Goal: Information Seeking & Learning: Learn about a topic

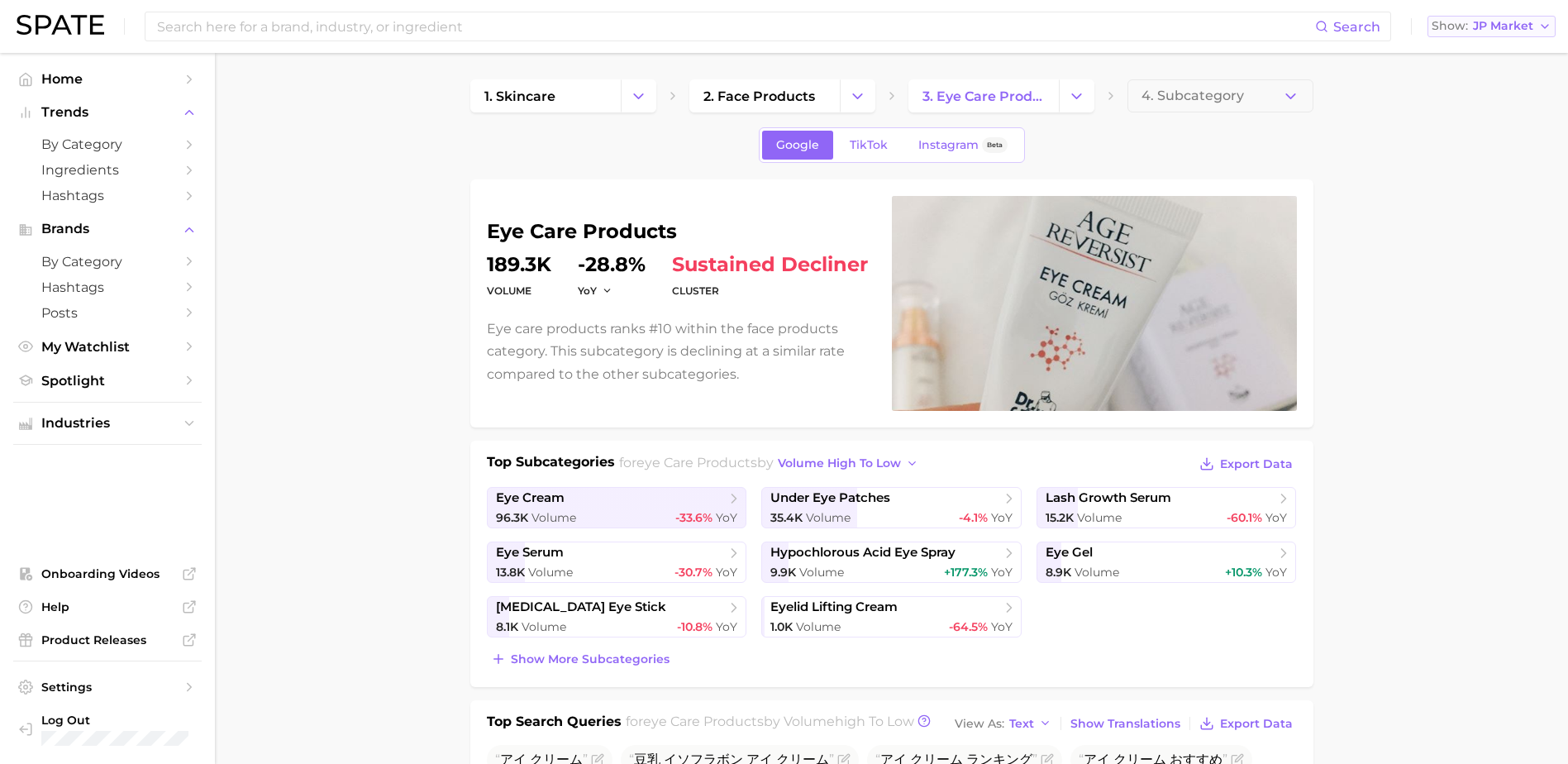
click at [1487, 31] on span "JP Market" at bounding box center [1502, 25] width 61 height 9
click at [1479, 55] on span "[GEOGRAPHIC_DATA]" at bounding box center [1500, 53] width 128 height 14
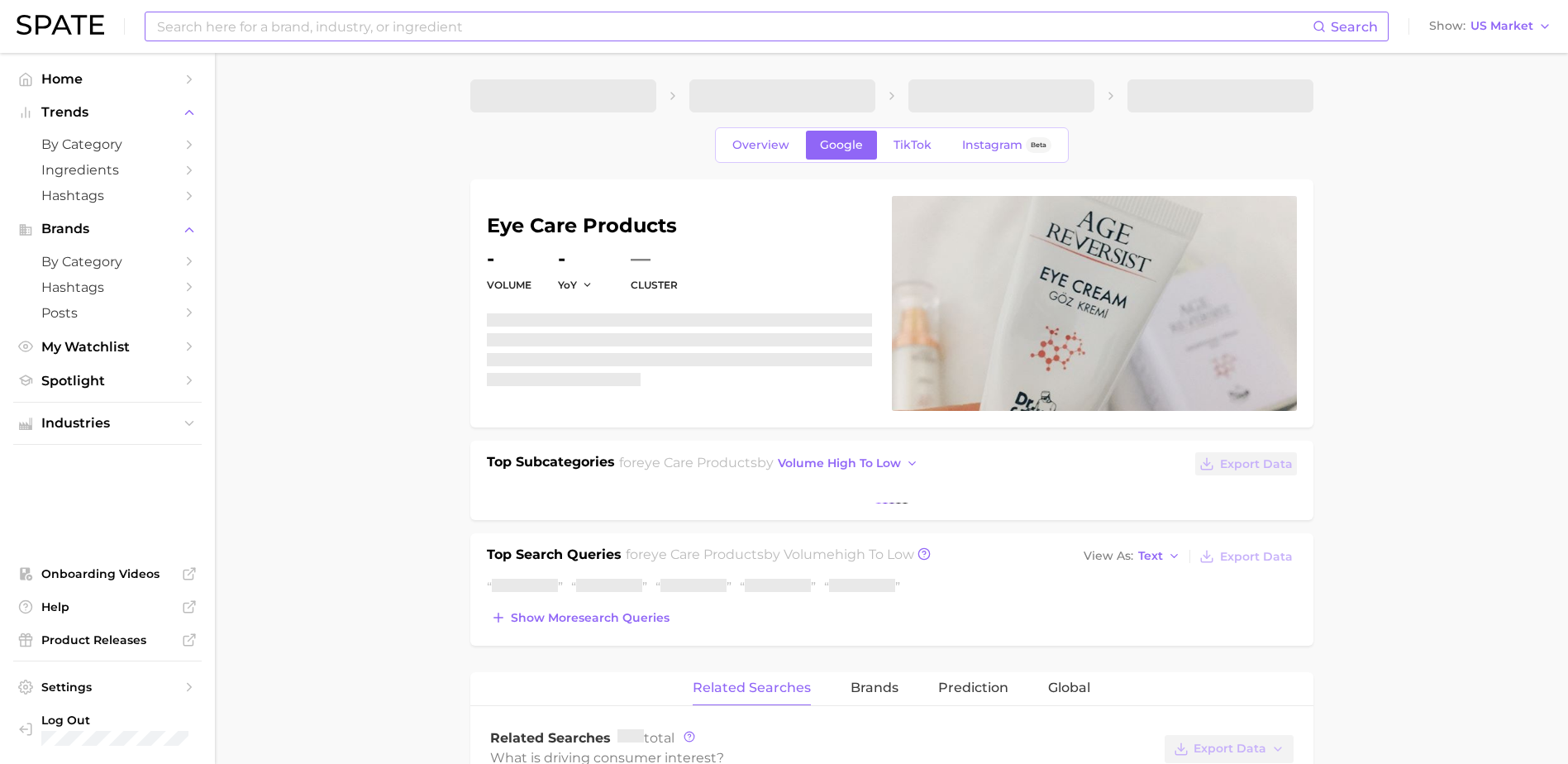
click at [727, 37] on input at bounding box center [734, 26] width 1157 height 28
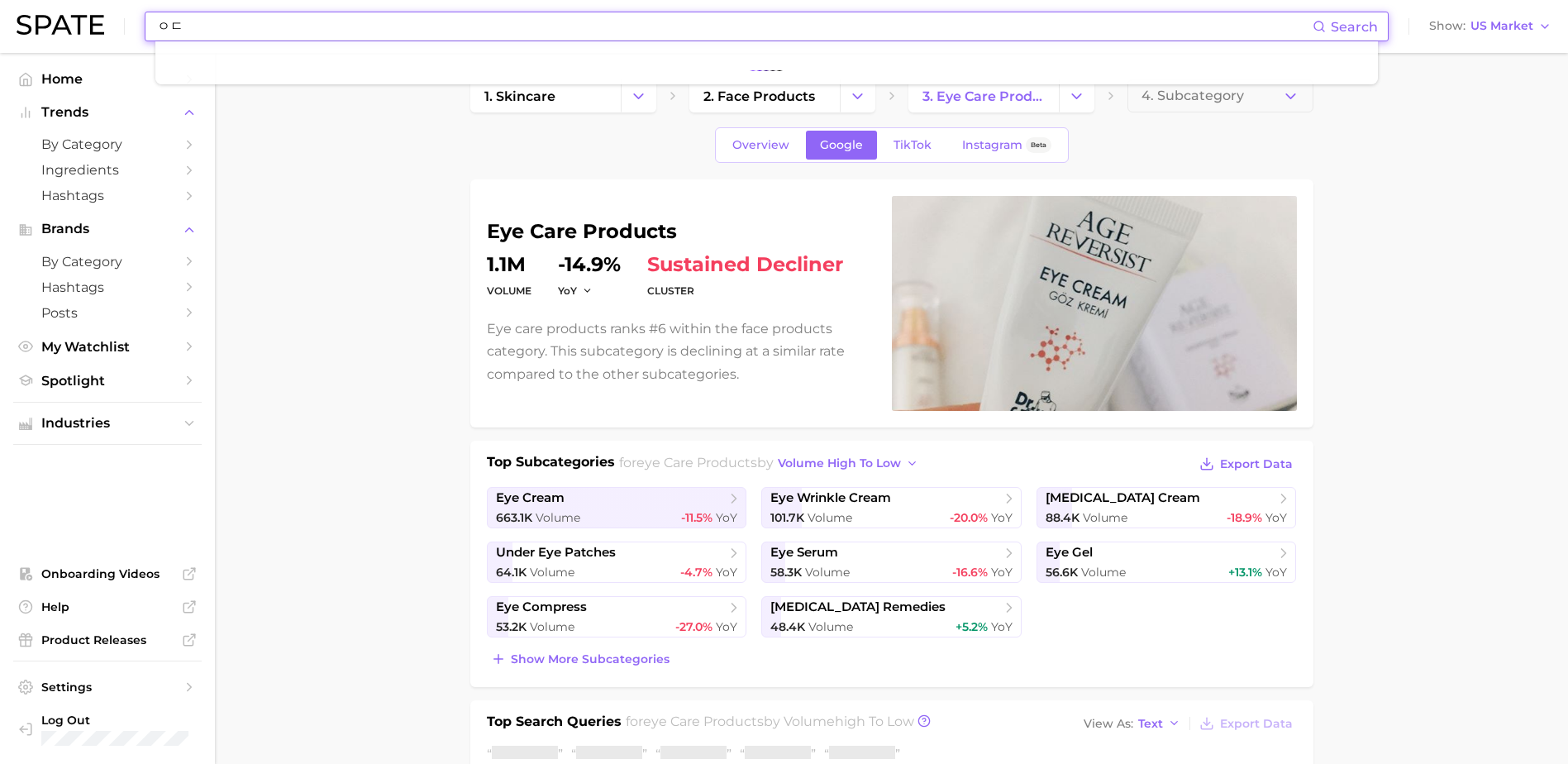
type input "ㅇ"
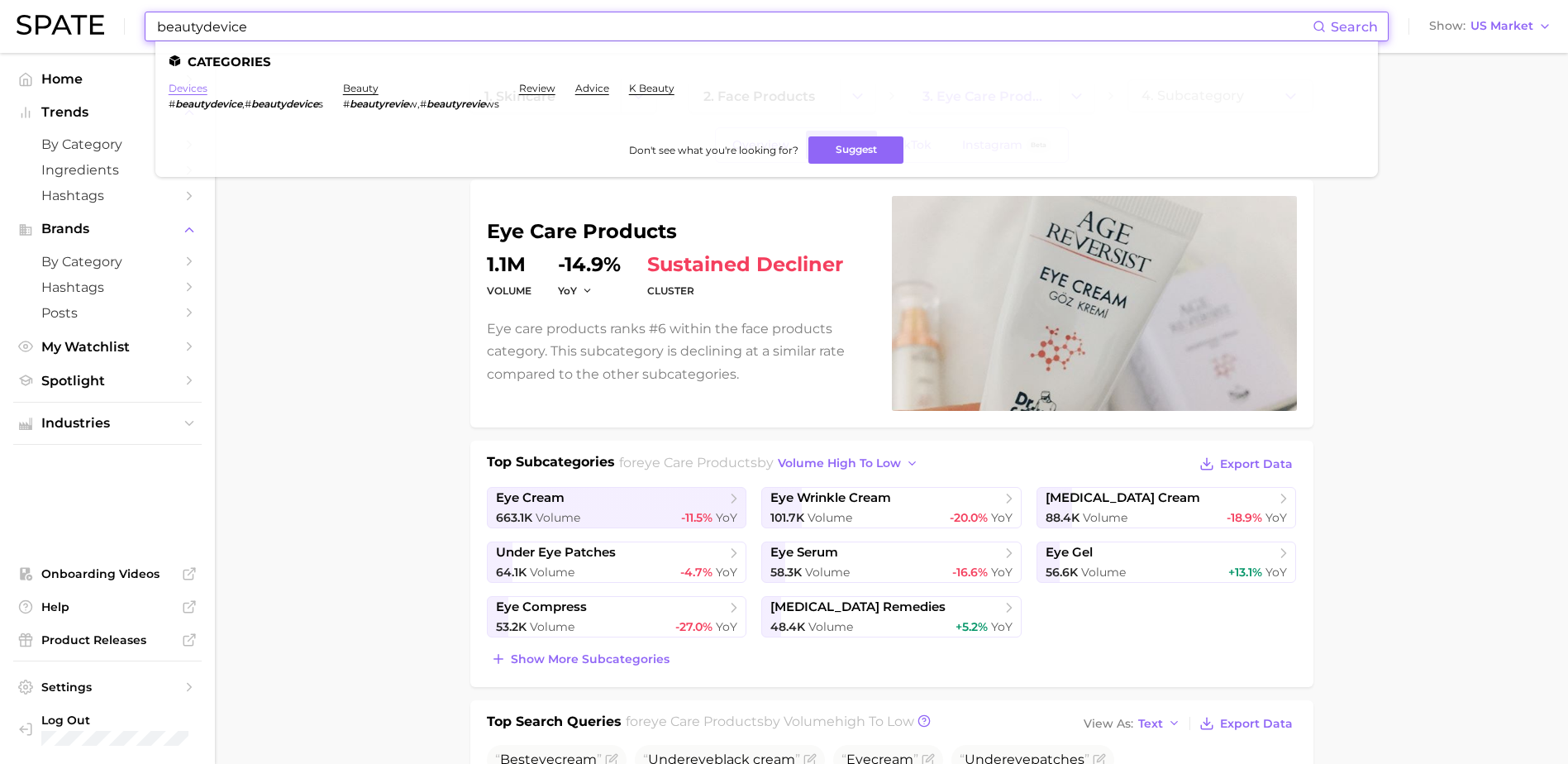
type input "beautydevice"
click at [182, 84] on link "devices" at bounding box center [188, 88] width 39 height 13
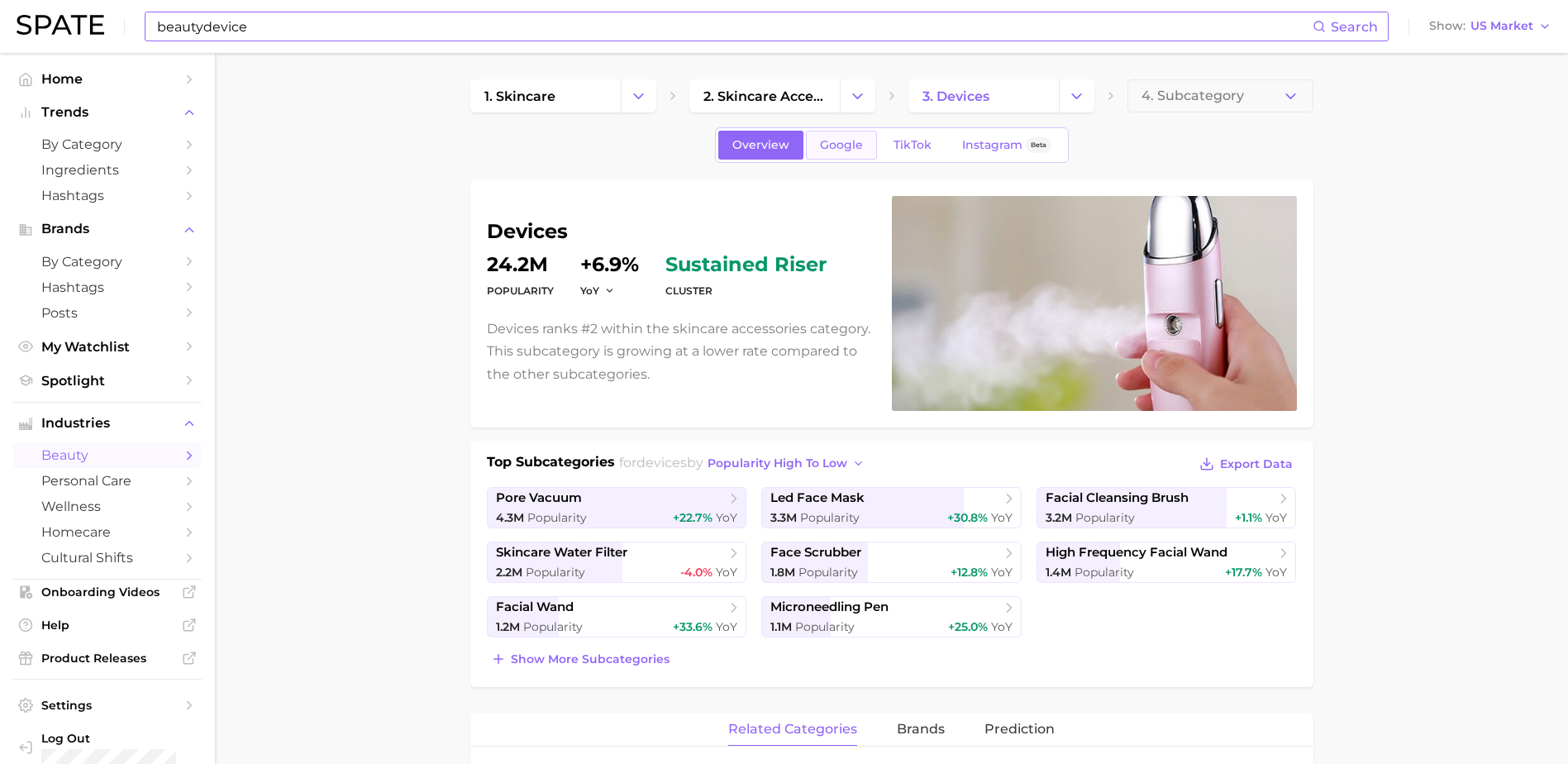
click at [860, 151] on span "Google" at bounding box center [841, 145] width 43 height 14
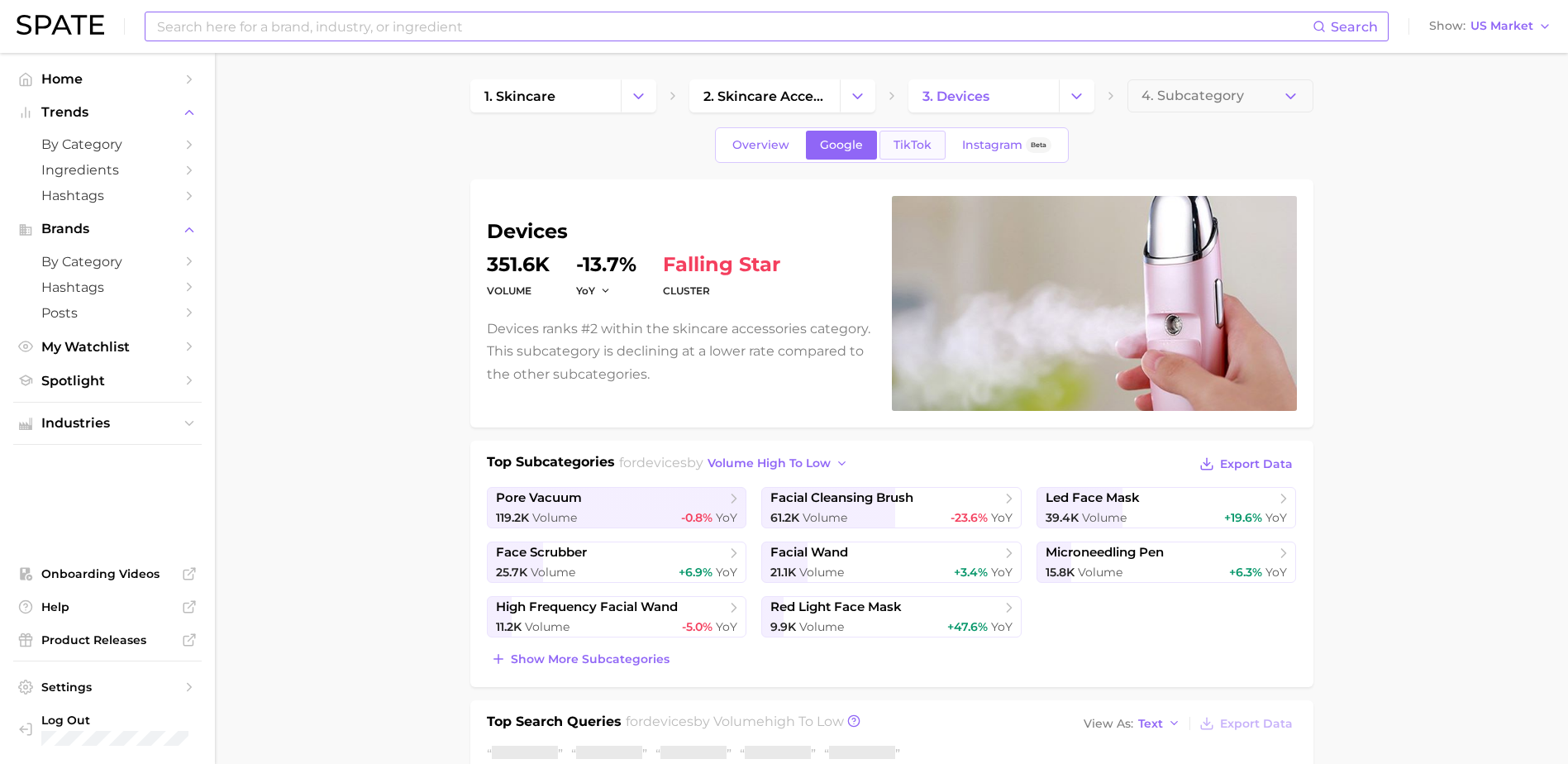
click at [937, 150] on link "TikTok" at bounding box center [912, 145] width 67 height 29
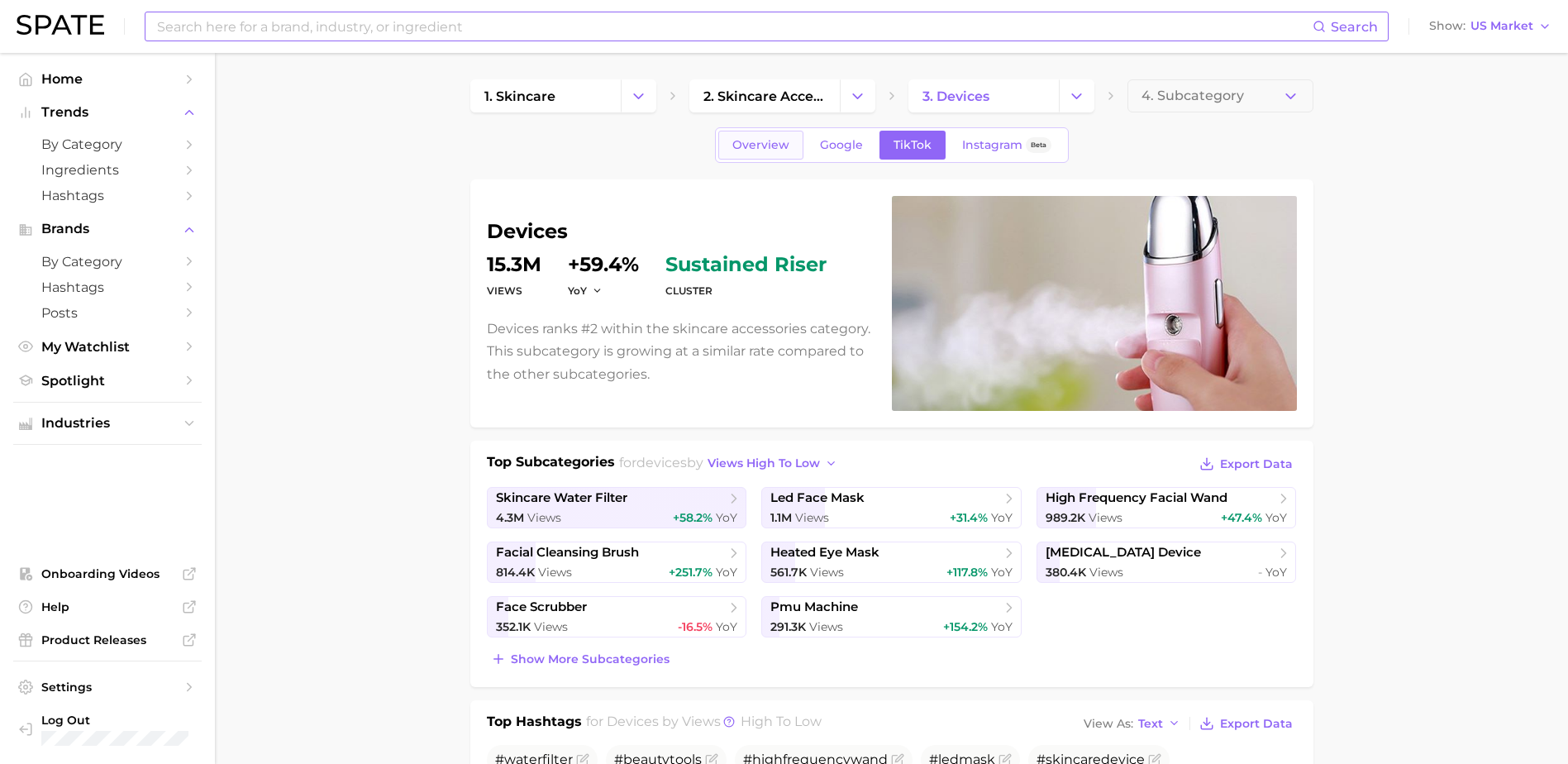
click at [793, 149] on link "Overview" at bounding box center [761, 145] width 85 height 29
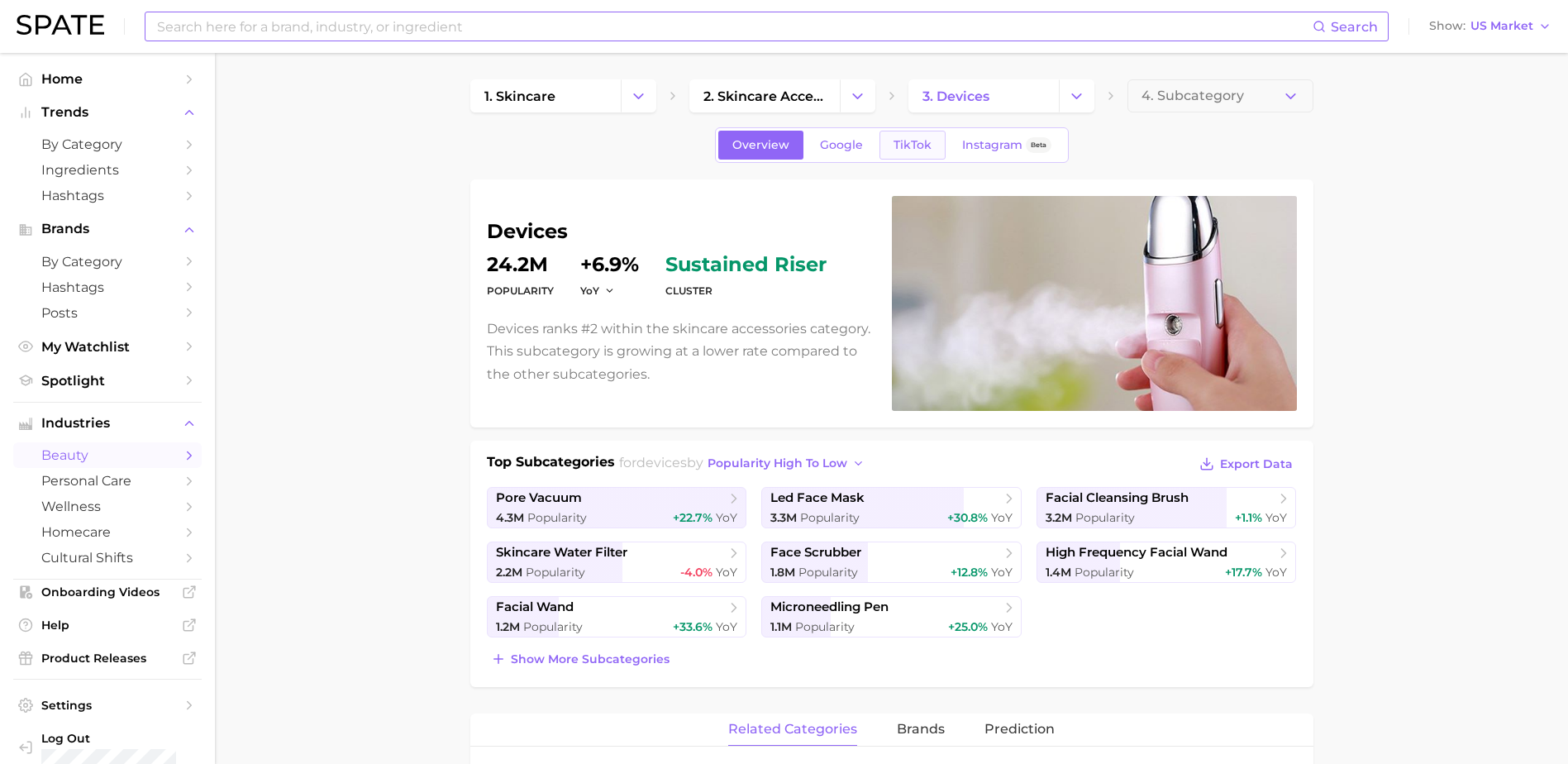
click at [887, 133] on link "TikTok" at bounding box center [912, 145] width 67 height 29
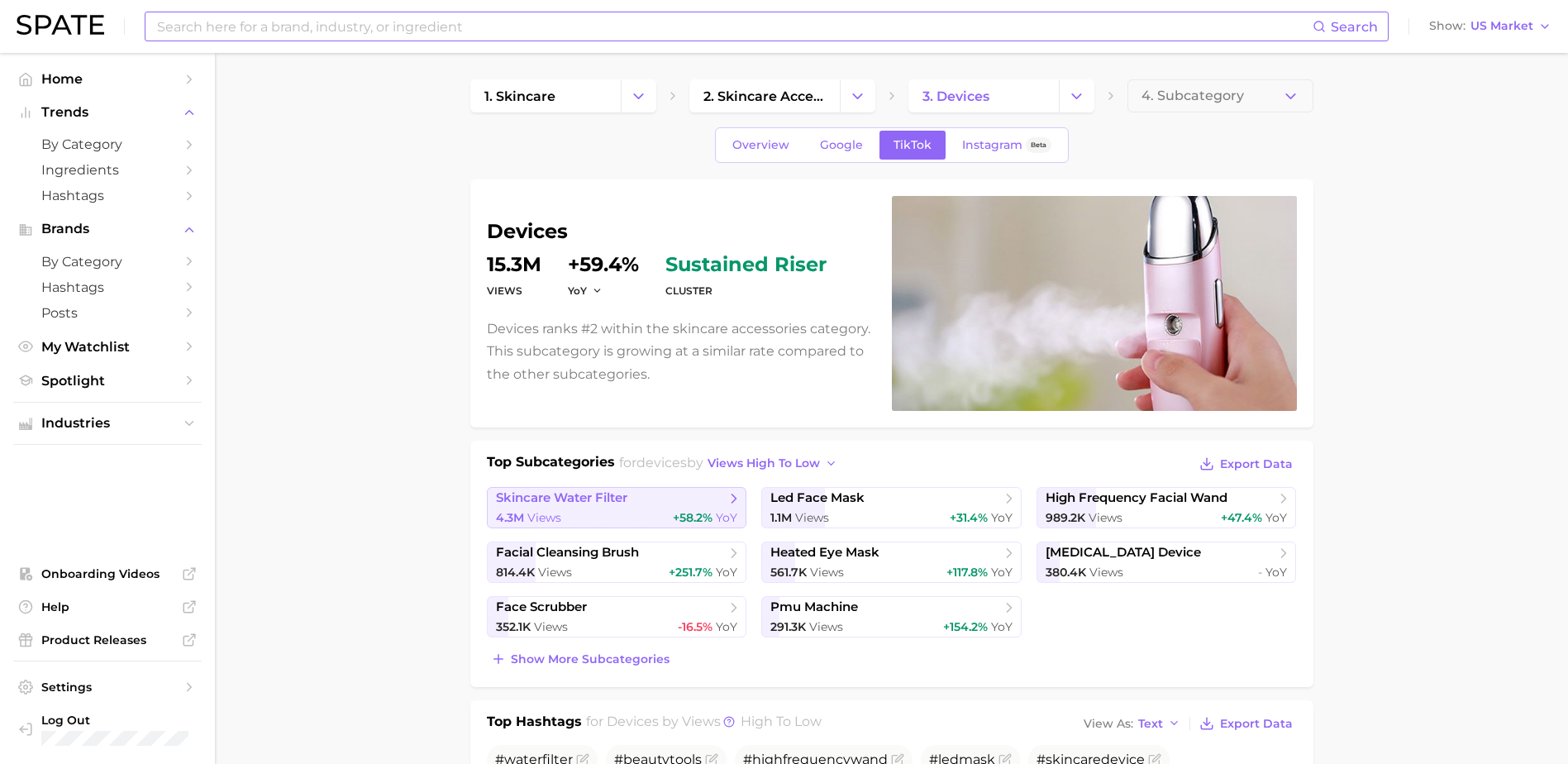
click at [725, 525] on span "+58.2% YoY" at bounding box center [705, 518] width 65 height 15
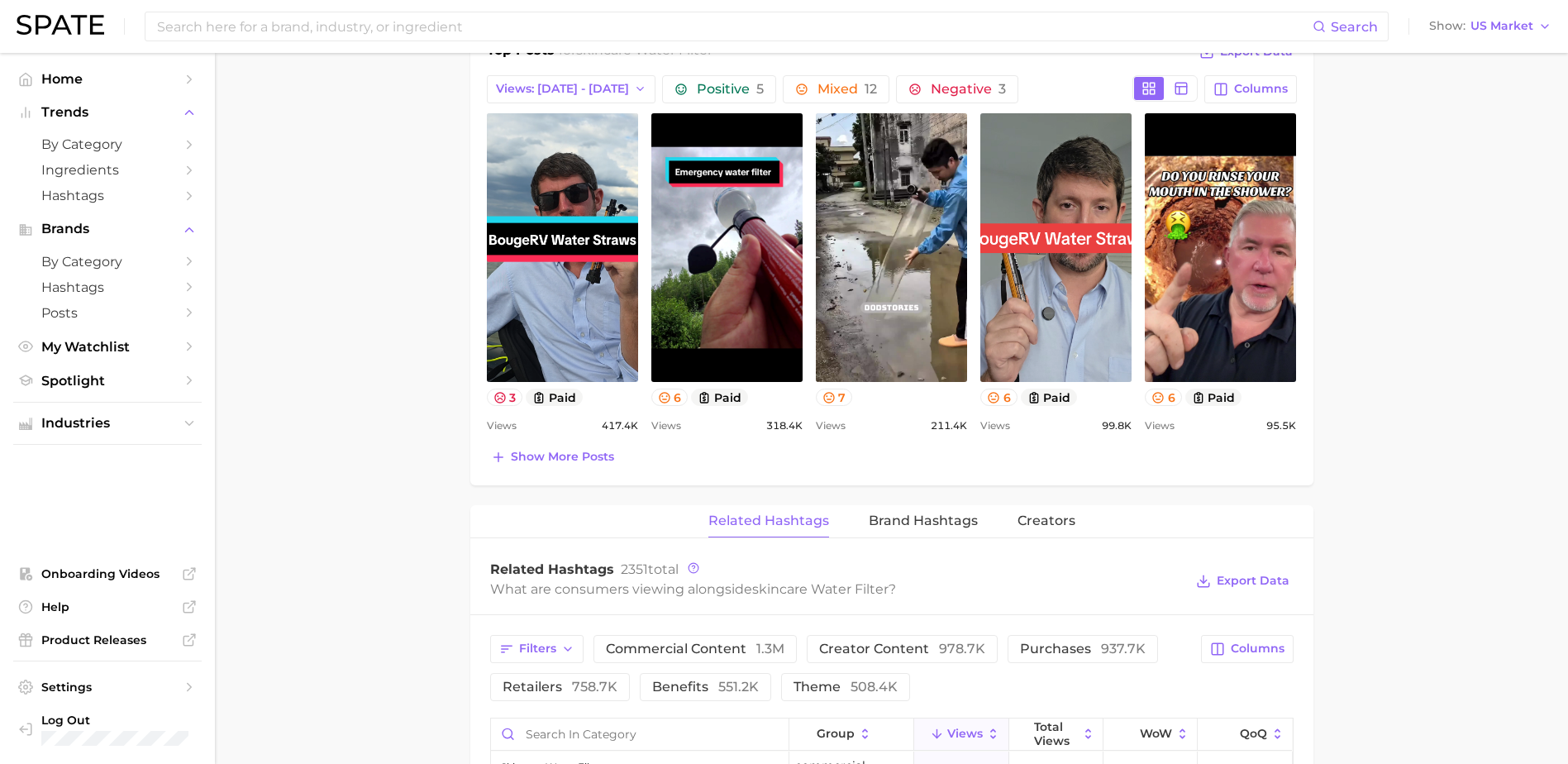
scroll to position [662, 0]
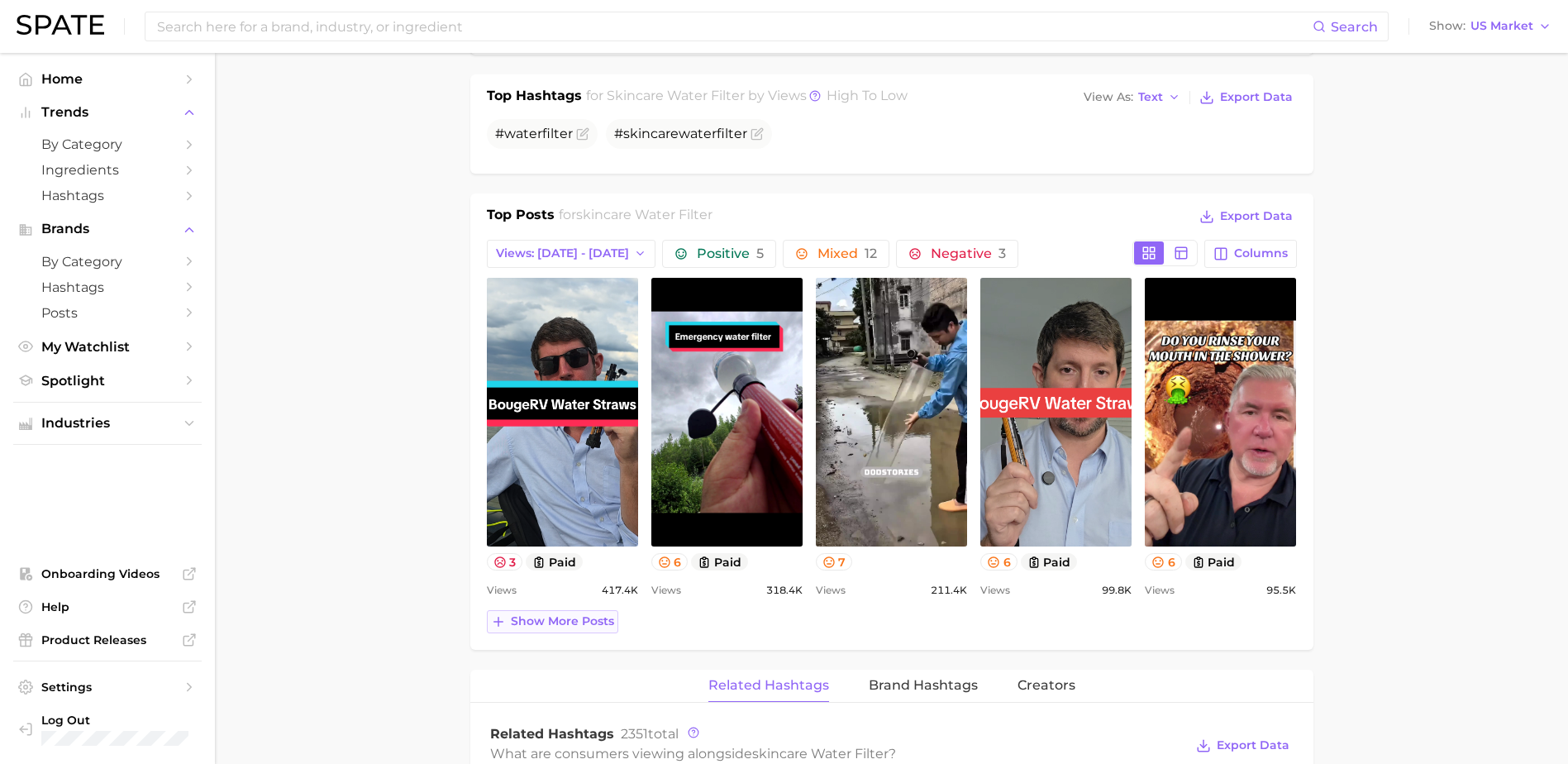
click at [593, 621] on span "Show more posts" at bounding box center [562, 621] width 103 height 14
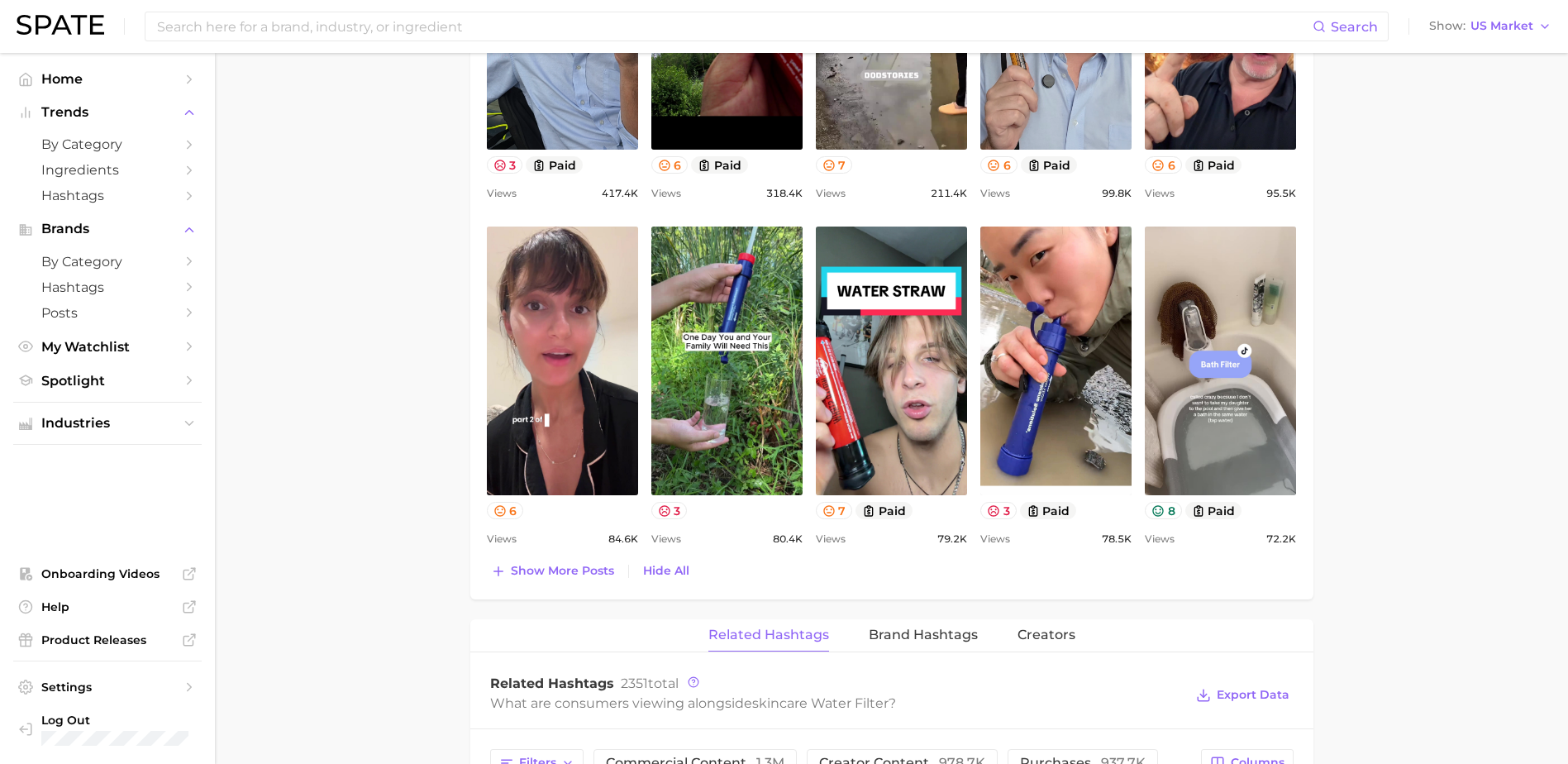
scroll to position [1102, 0]
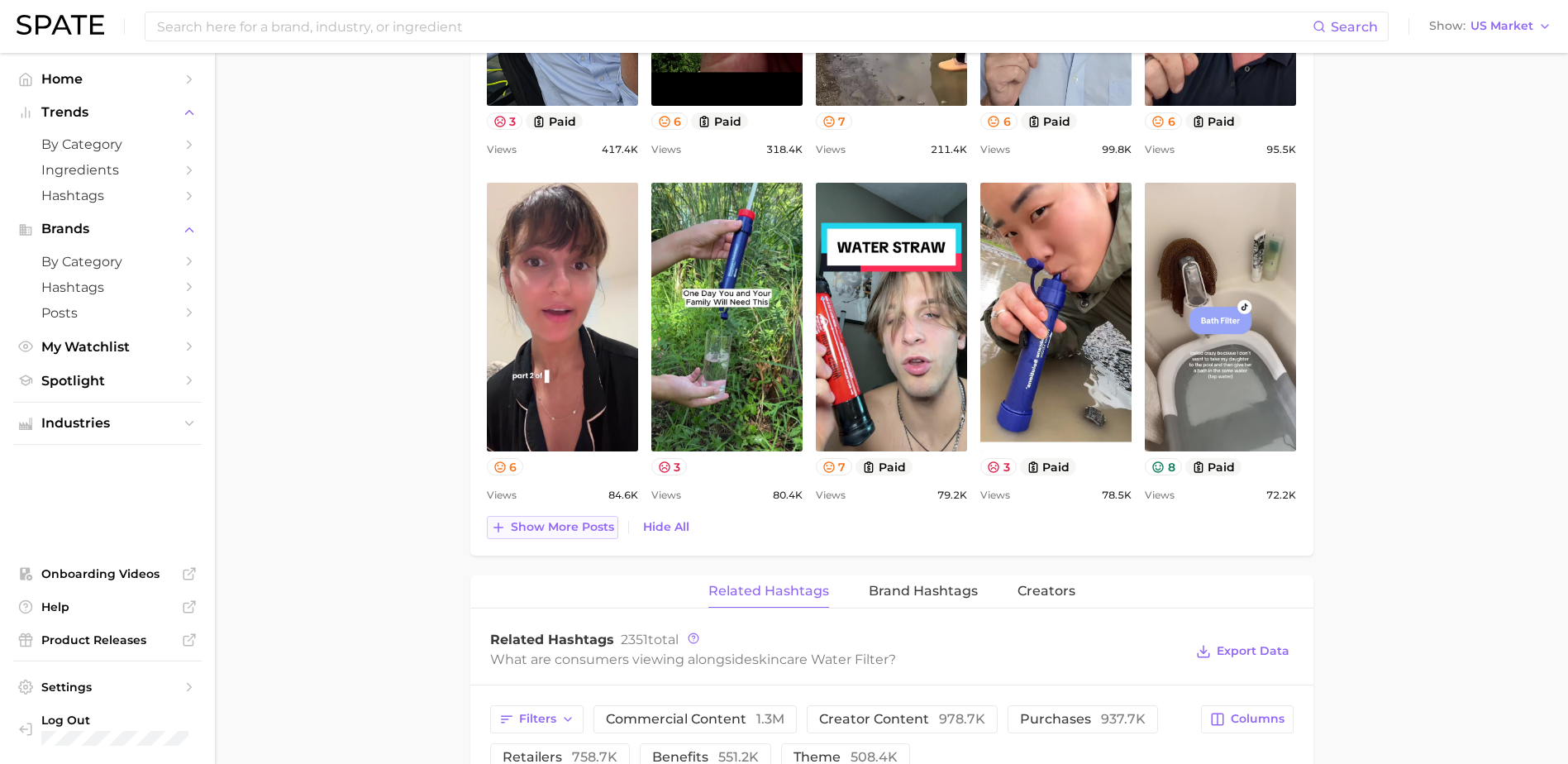
click at [586, 531] on span "Show more posts" at bounding box center [562, 527] width 103 height 14
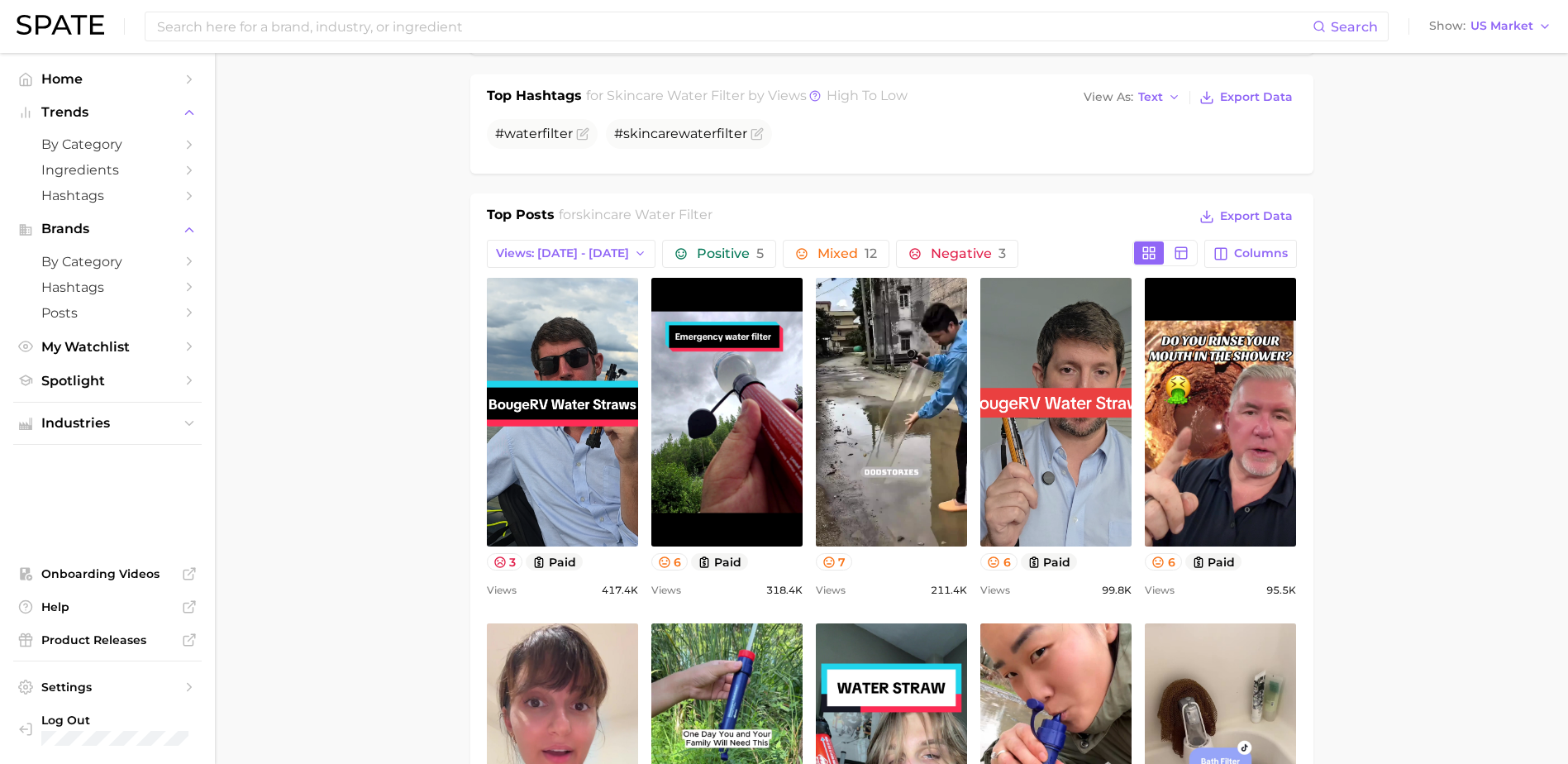
scroll to position [0, 0]
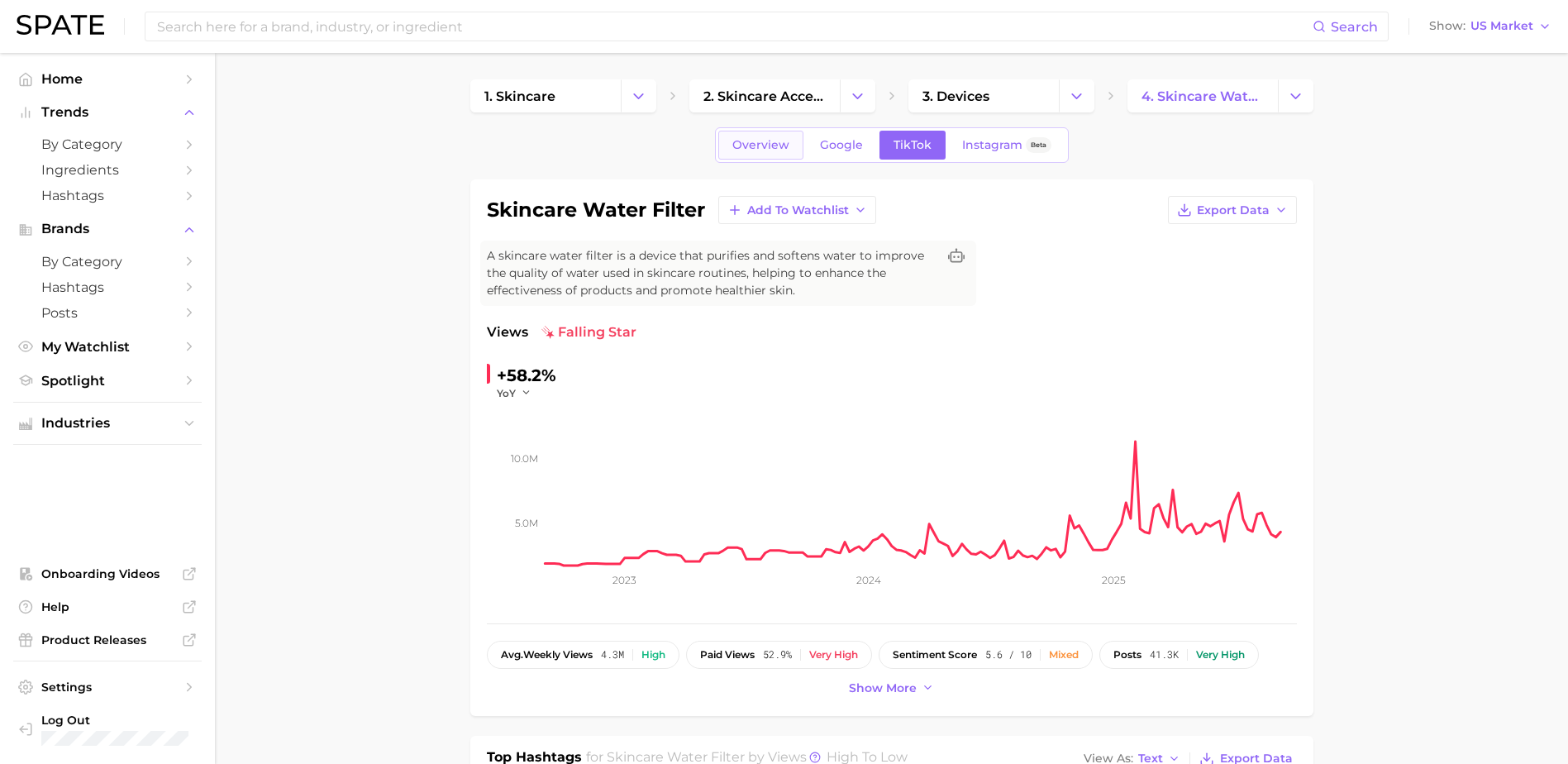
click at [751, 137] on link "Overview" at bounding box center [761, 145] width 85 height 29
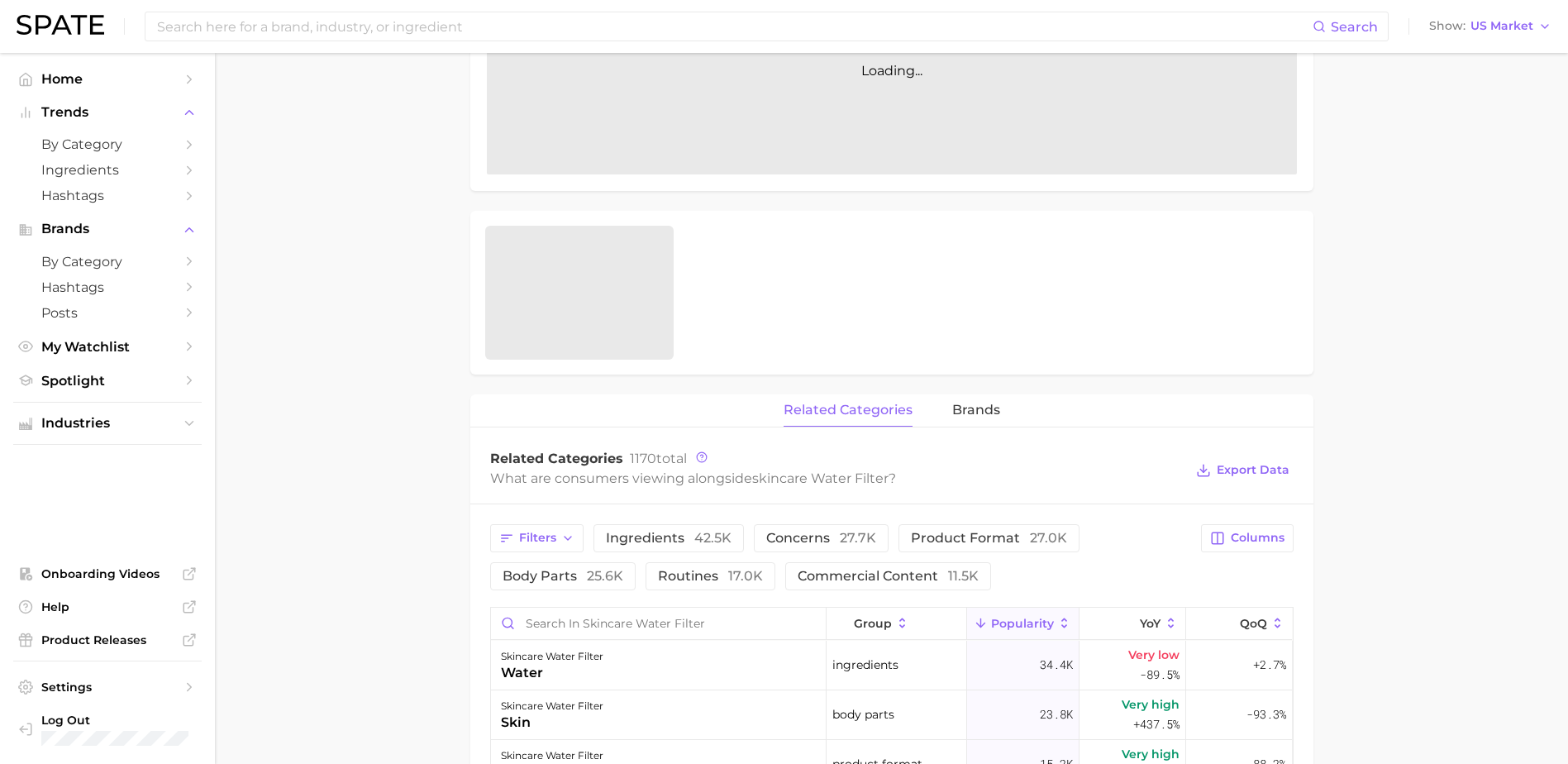
scroll to position [662, 0]
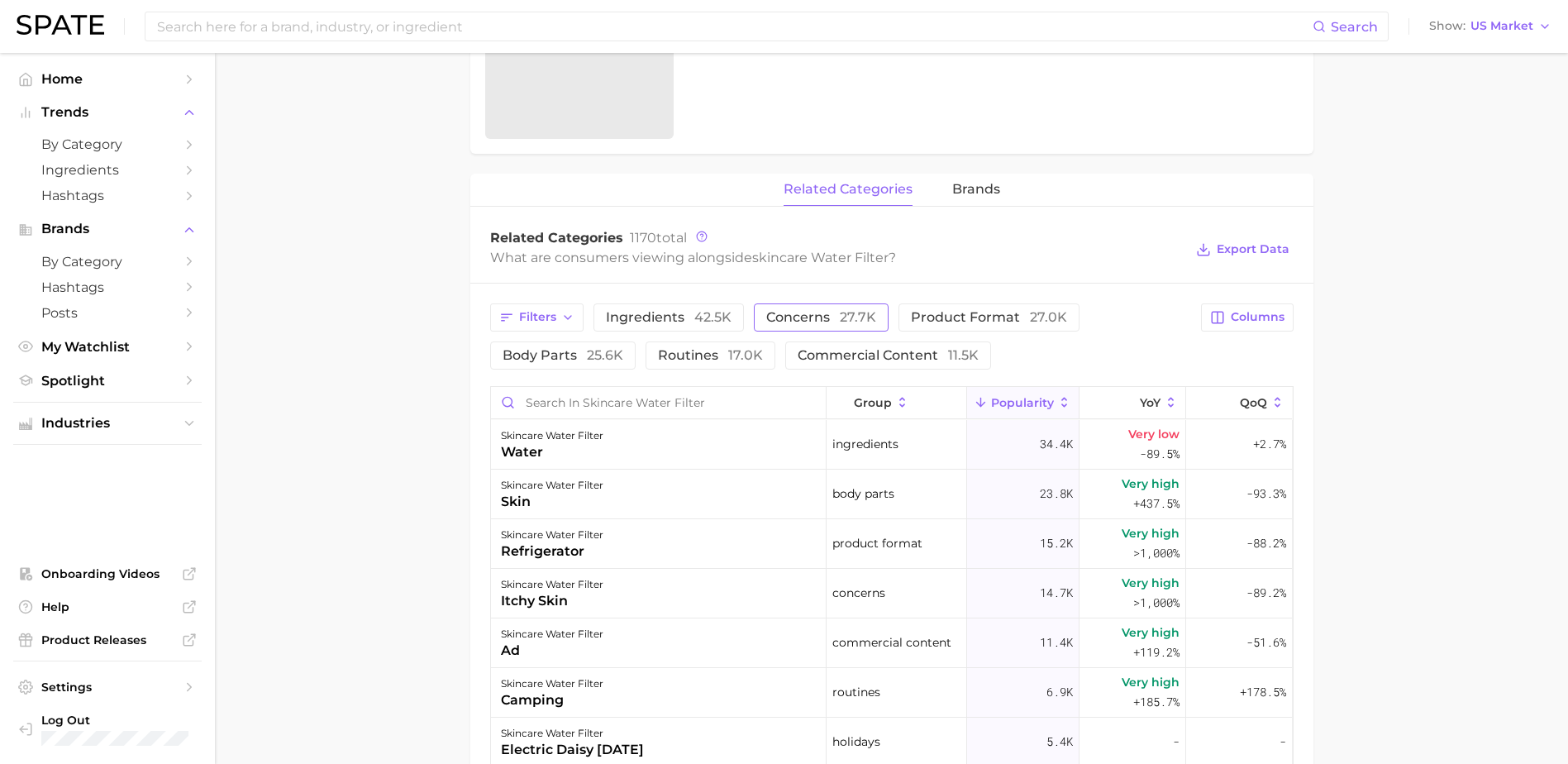
click at [802, 311] on span "concerns 27.7k" at bounding box center [821, 317] width 110 height 14
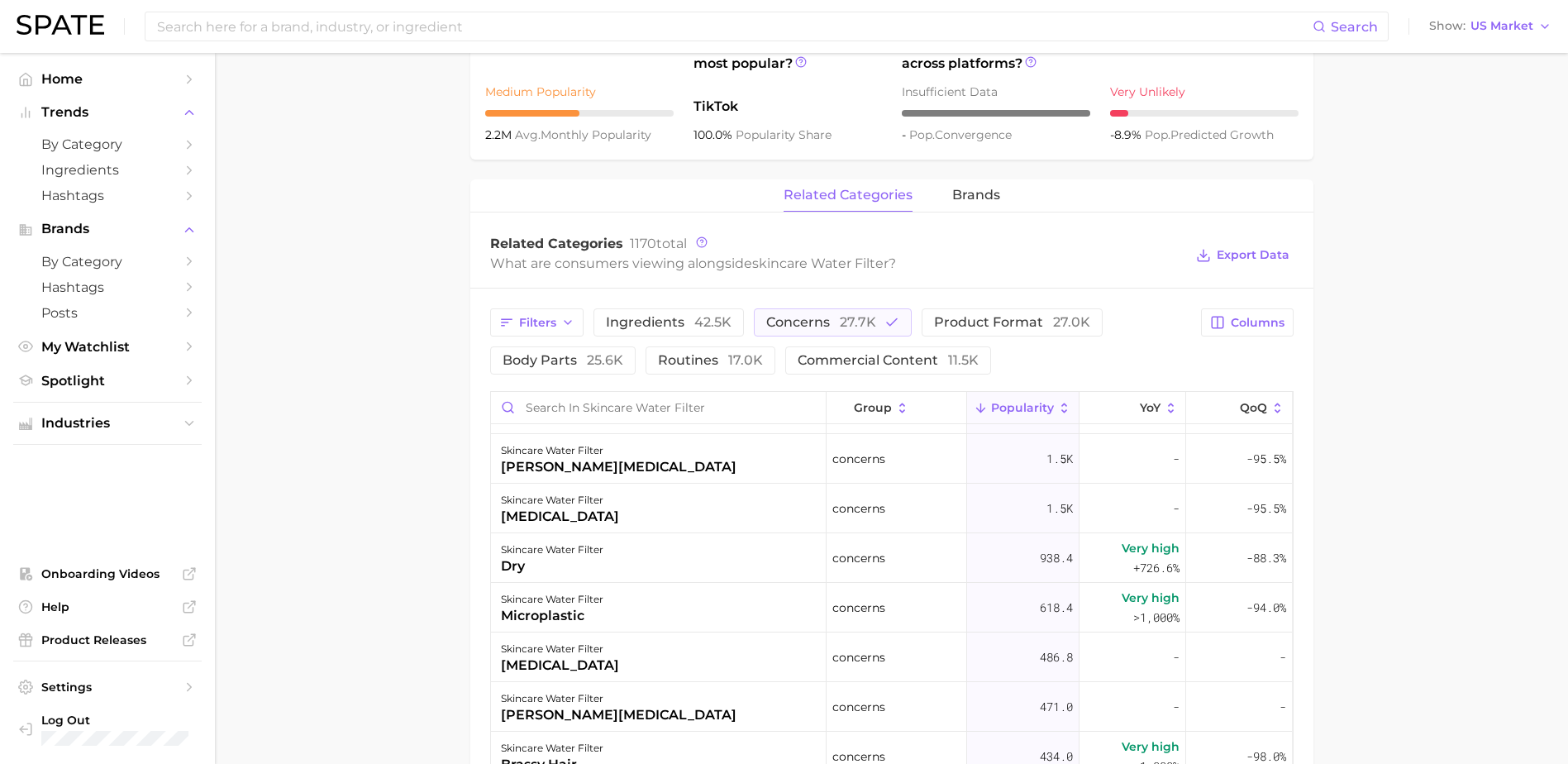
scroll to position [0, 0]
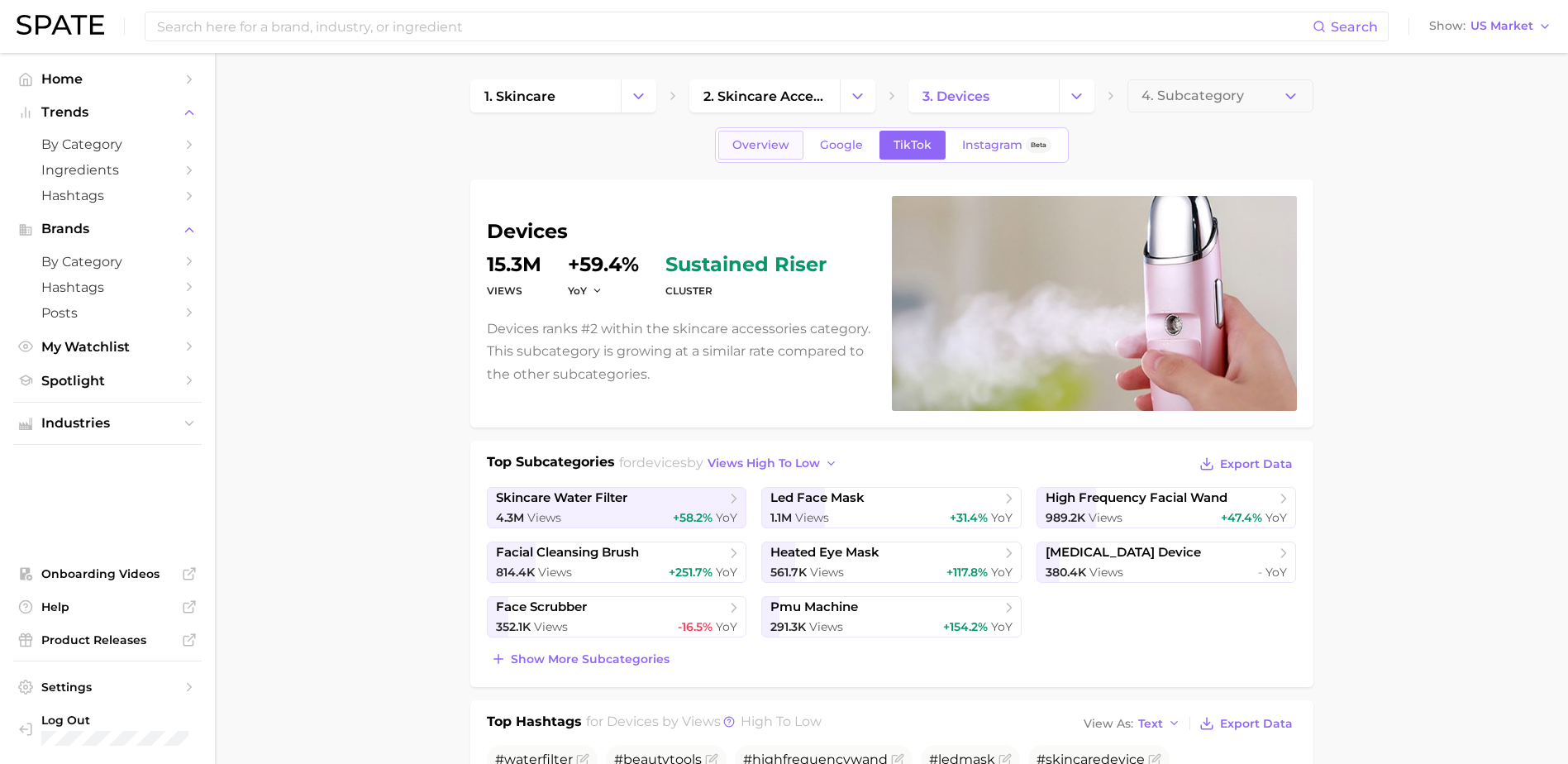
click at [775, 150] on span "Overview" at bounding box center [760, 145] width 57 height 14
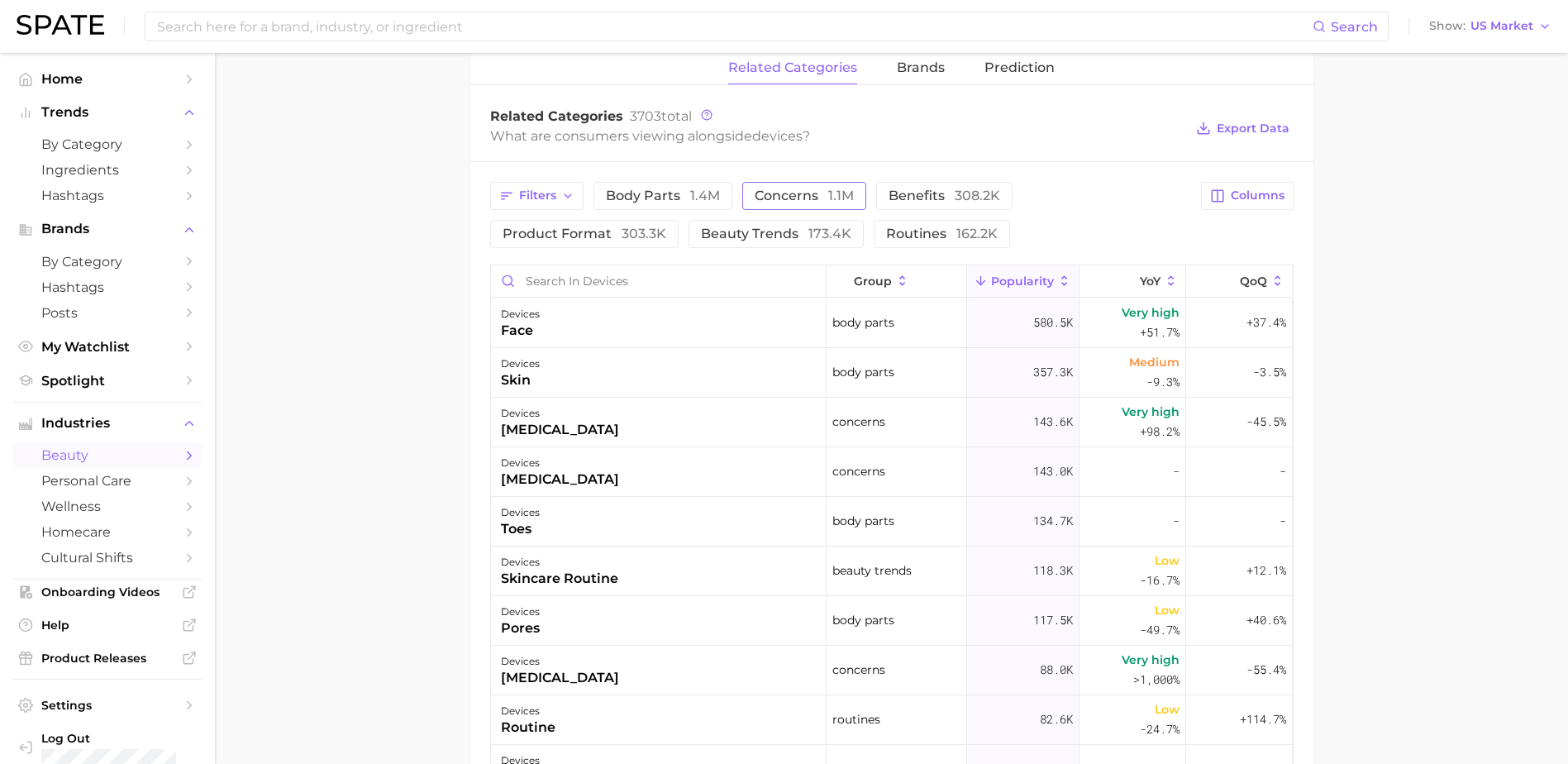
click at [811, 199] on span "concerns 1.1m" at bounding box center [803, 196] width 99 height 14
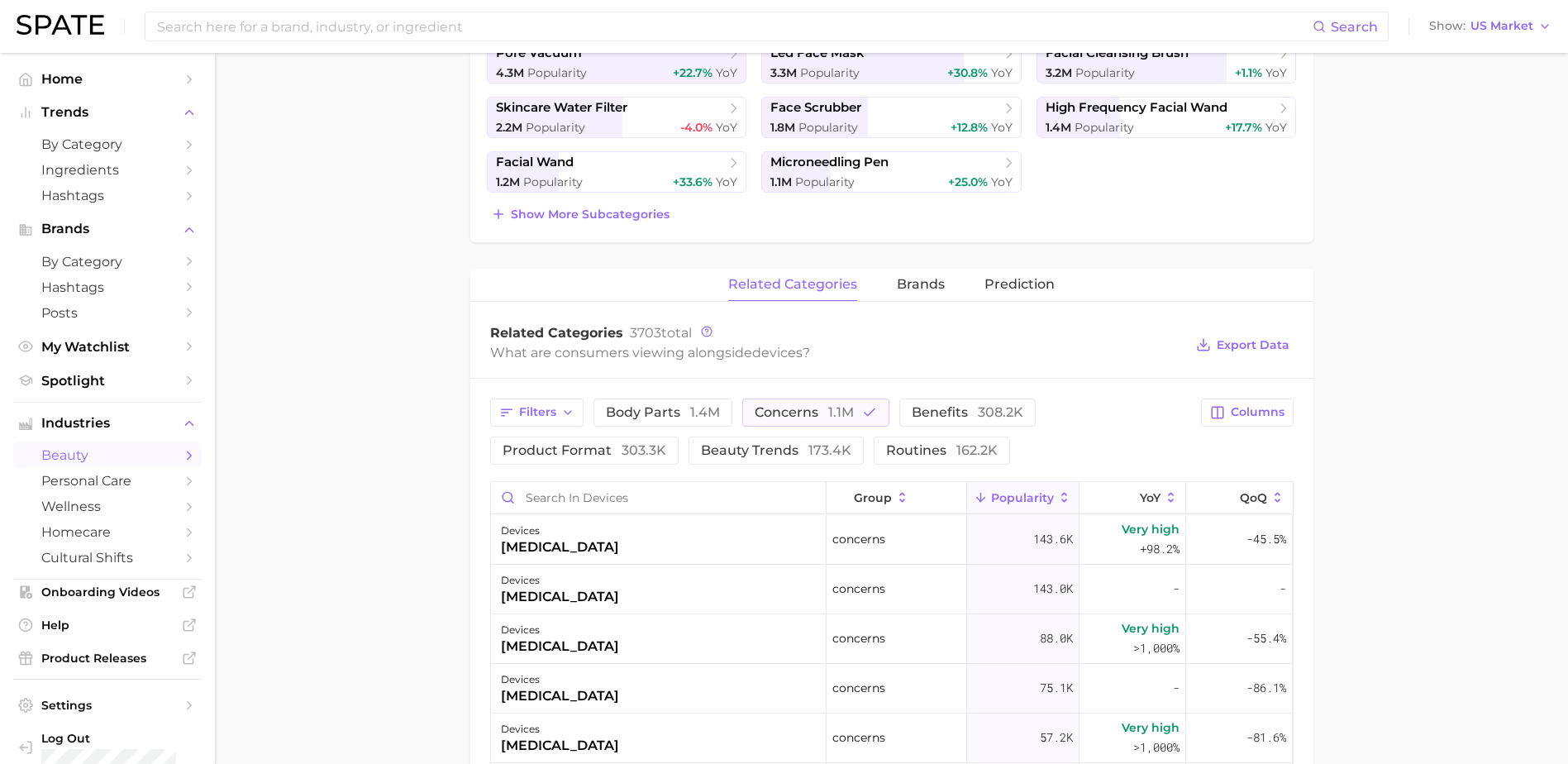
scroll to position [441, 0]
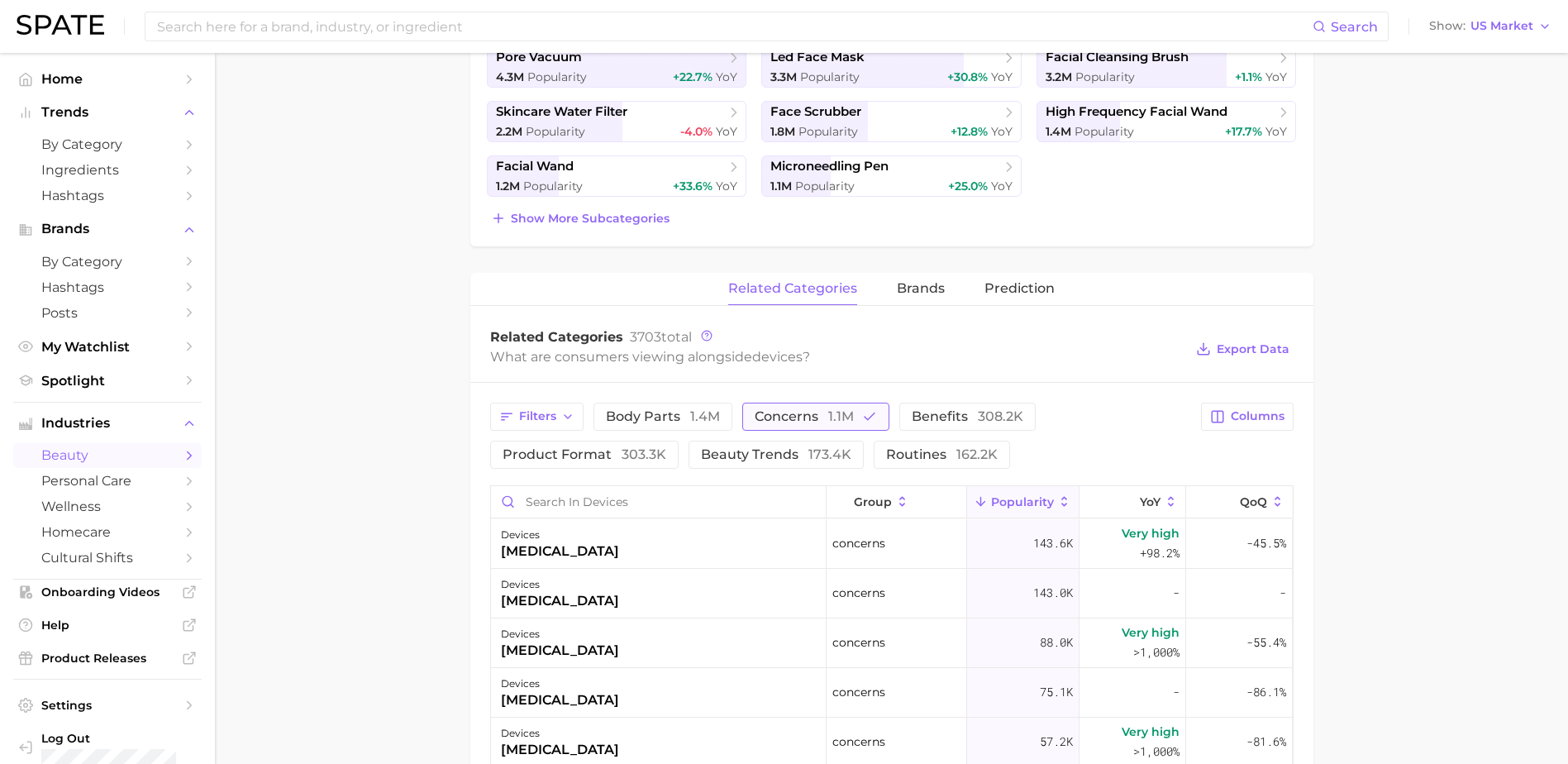
click at [794, 418] on span "concerns 1.1m" at bounding box center [803, 417] width 99 height 14
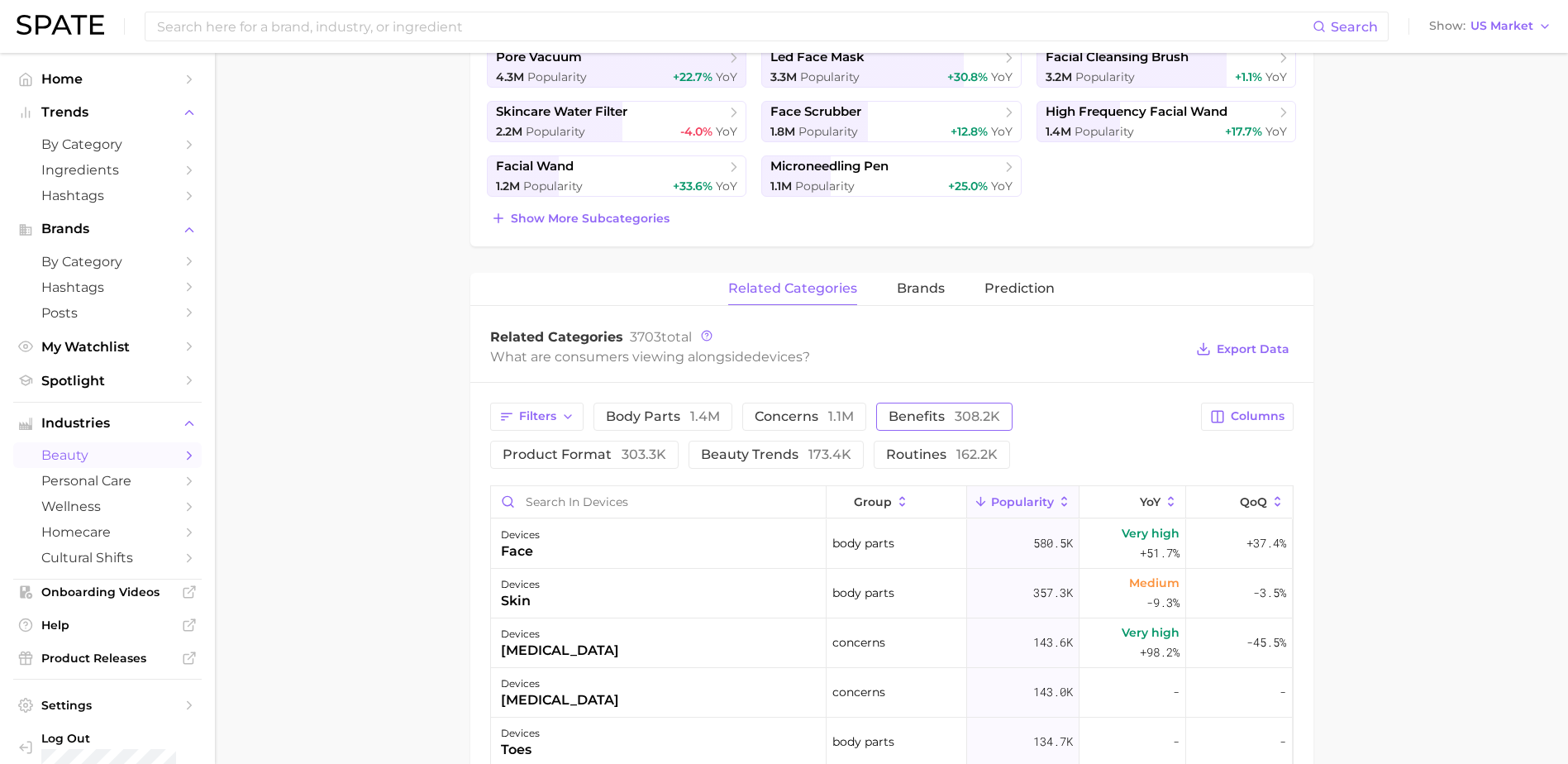
click at [925, 417] on span "benefits 308.2k" at bounding box center [944, 417] width 112 height 14
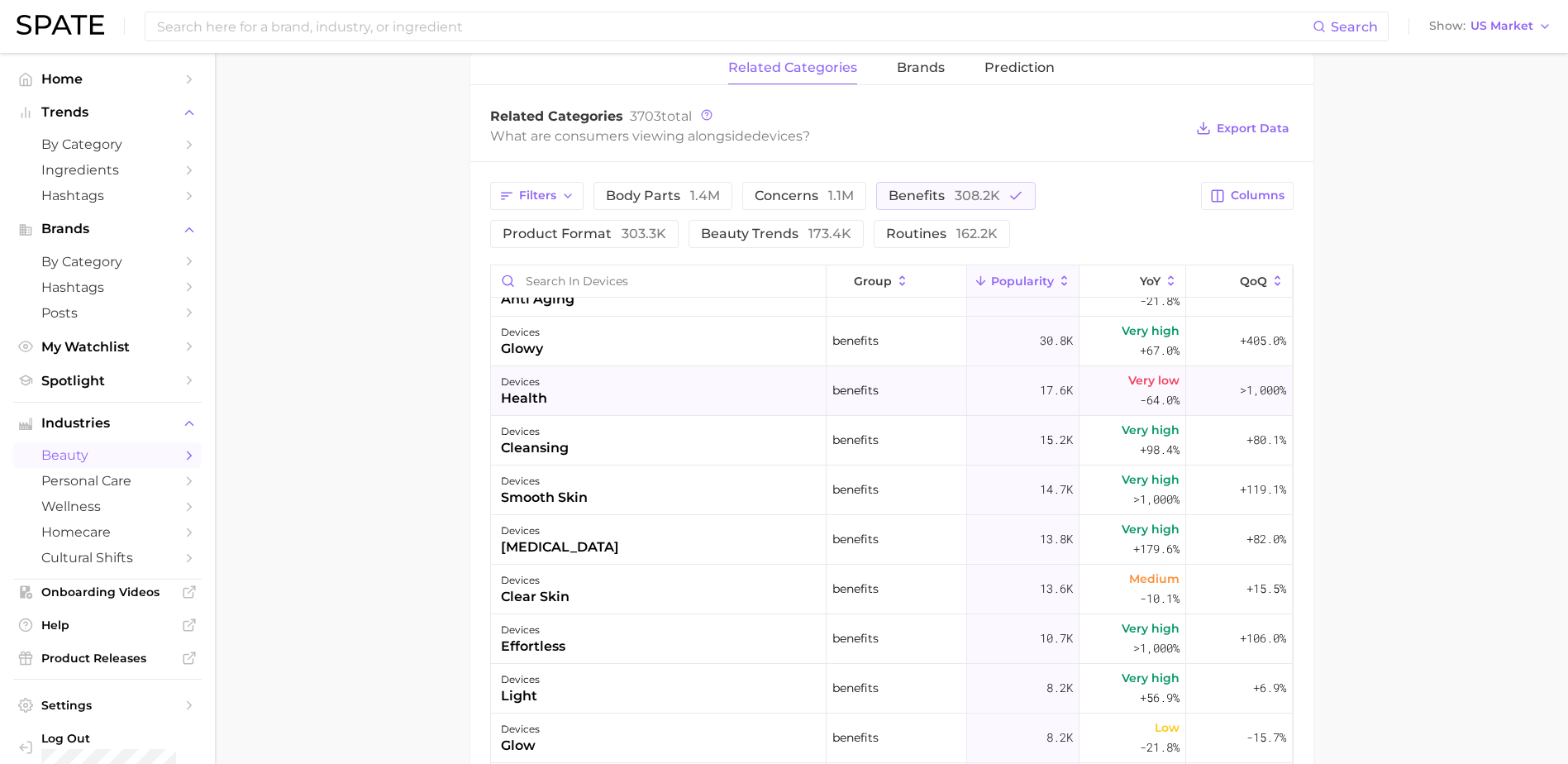
scroll to position [0, 0]
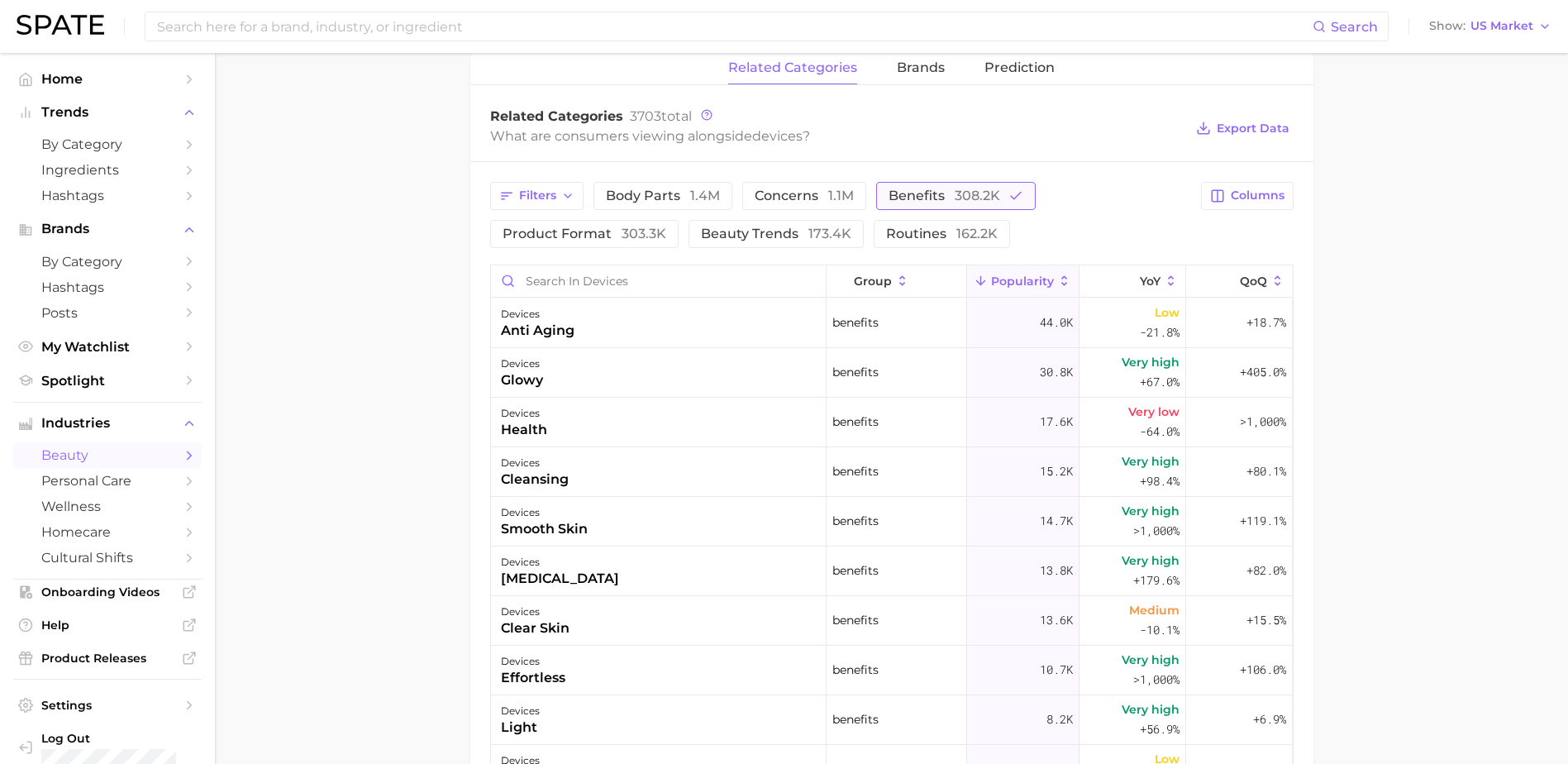
click at [948, 190] on span "benefits 308.2k" at bounding box center [944, 196] width 112 height 14
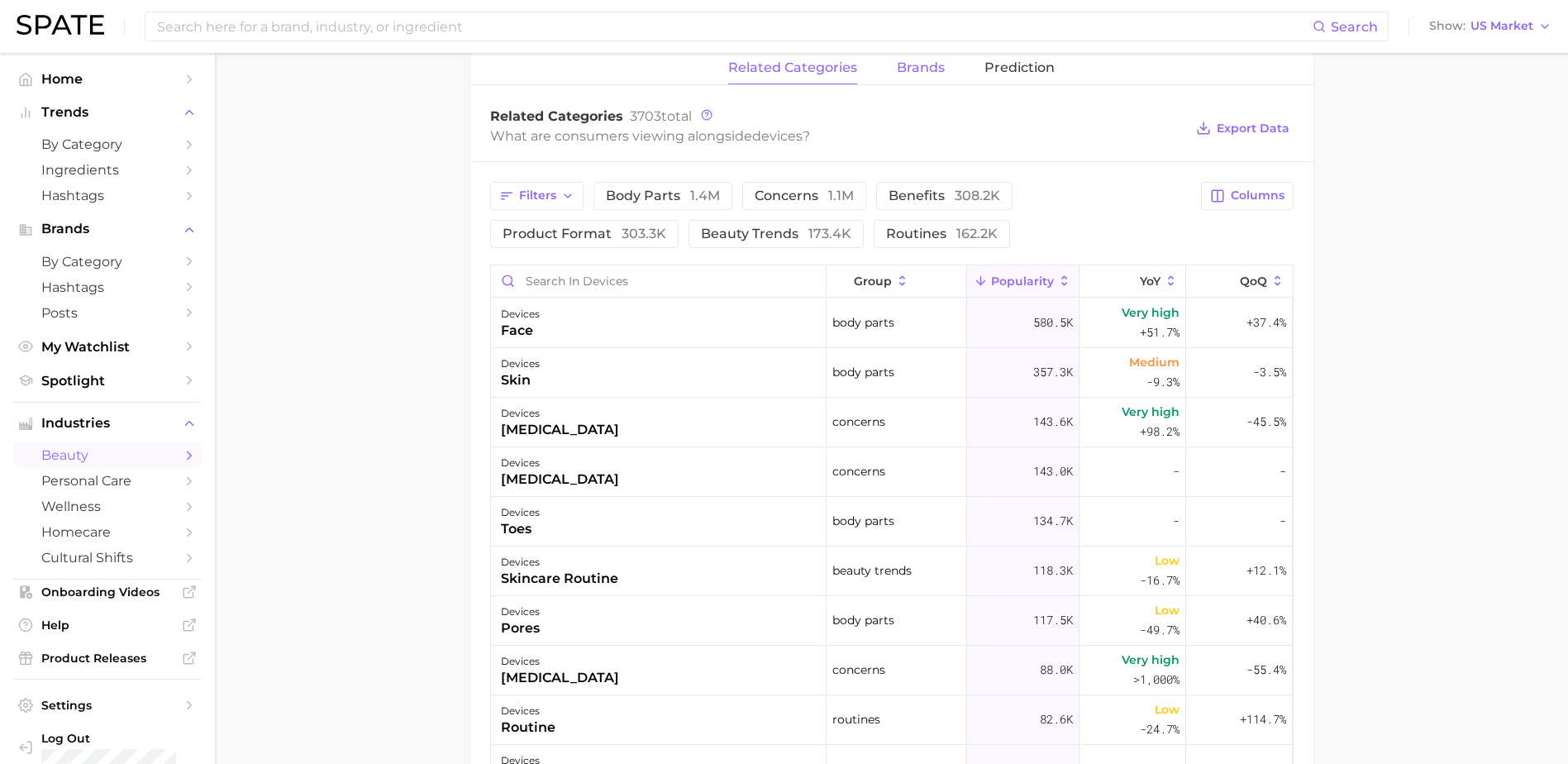
click at [935, 72] on span "brands" at bounding box center [921, 68] width 48 height 14
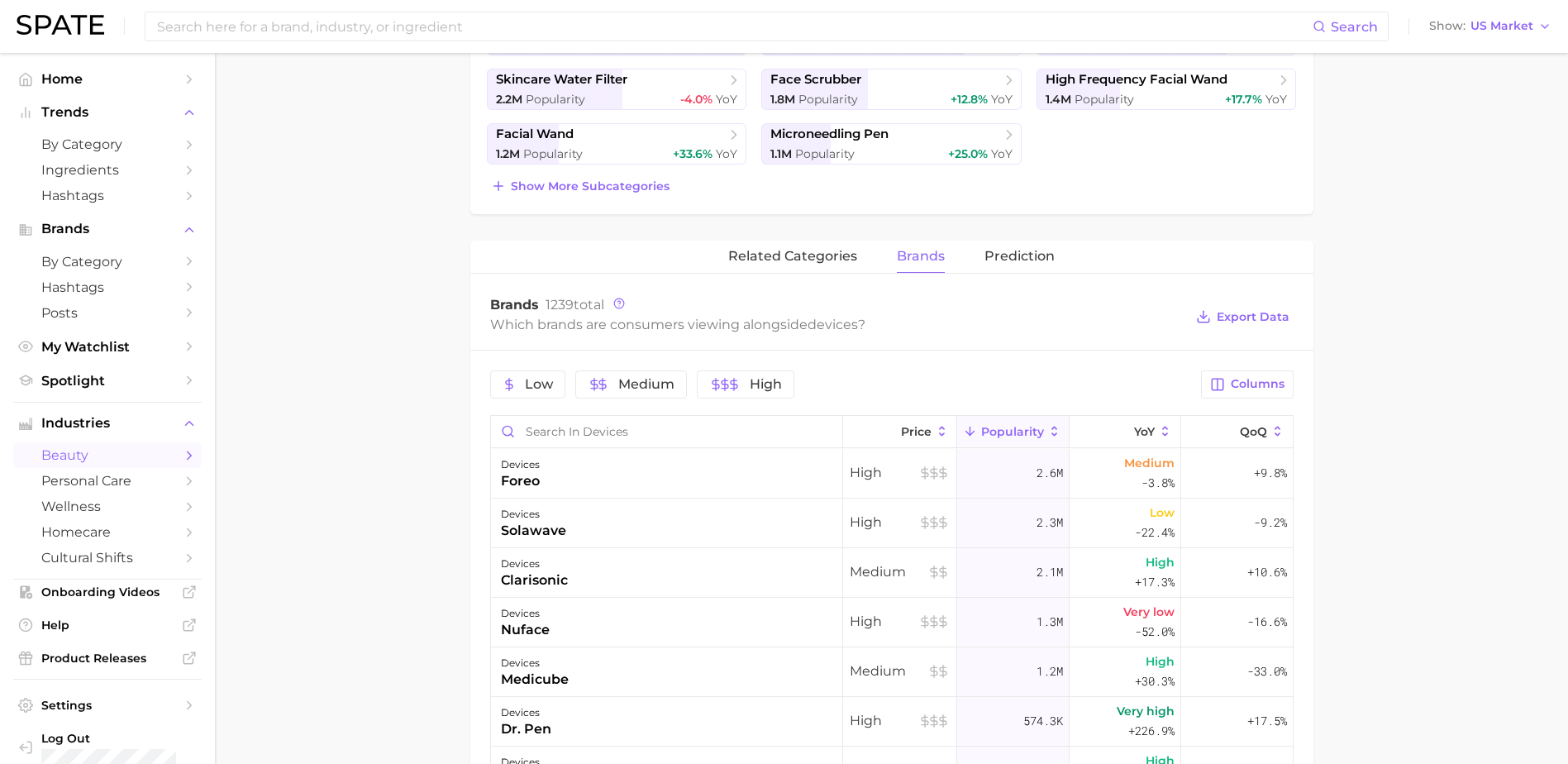
scroll to position [441, 0]
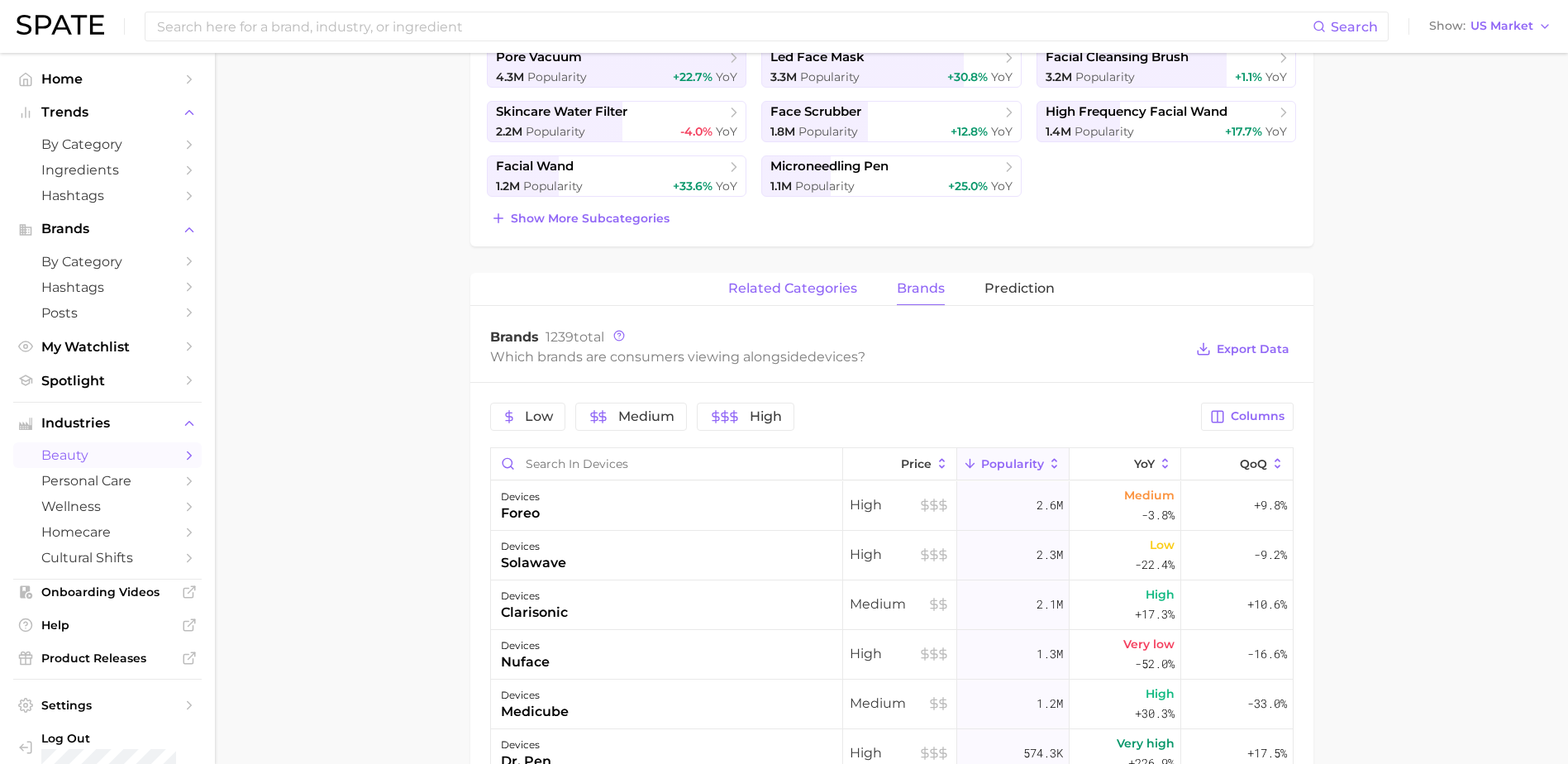
click at [831, 286] on span "related categories" at bounding box center [793, 287] width 129 height 14
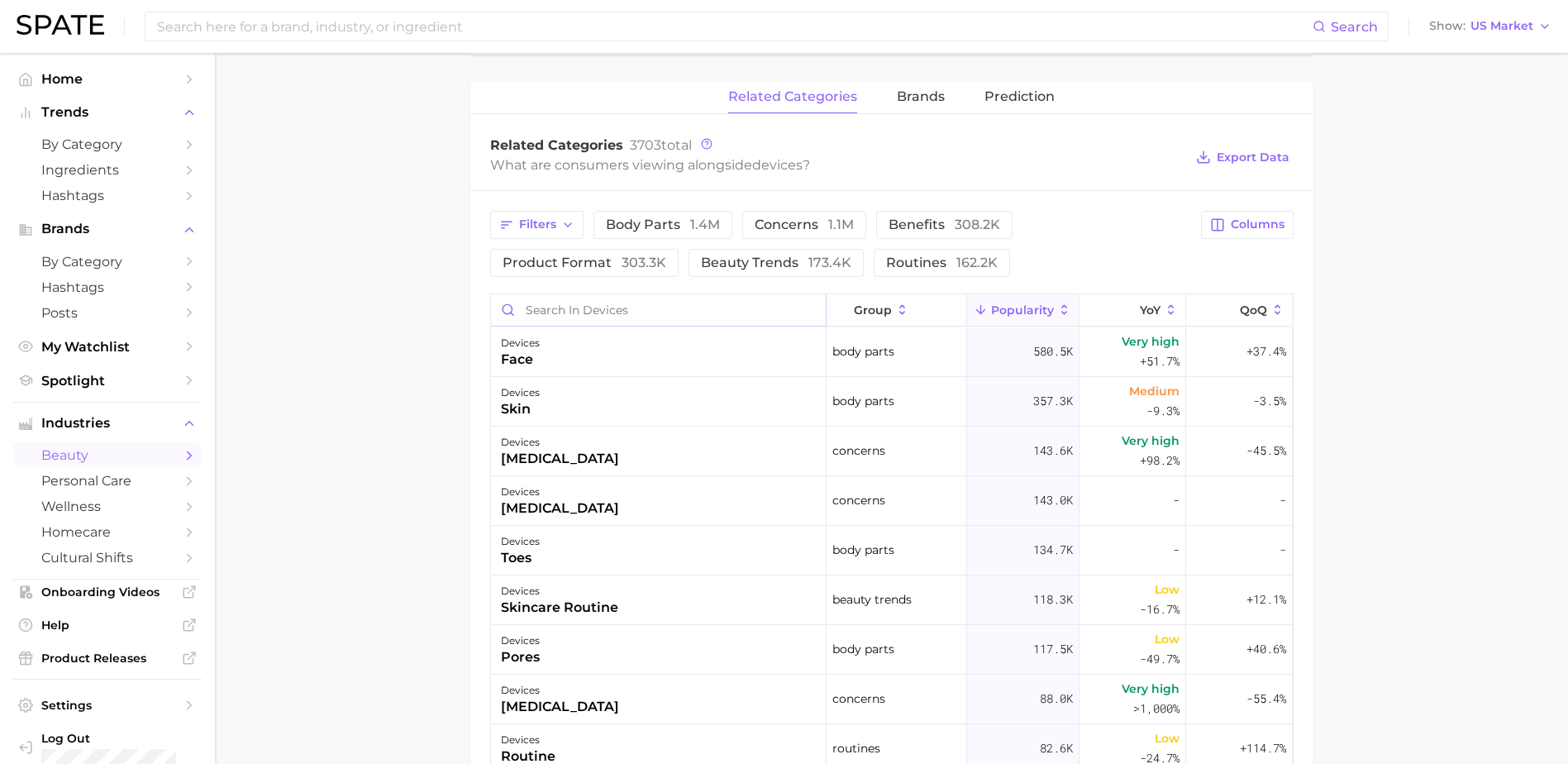
scroll to position [662, 0]
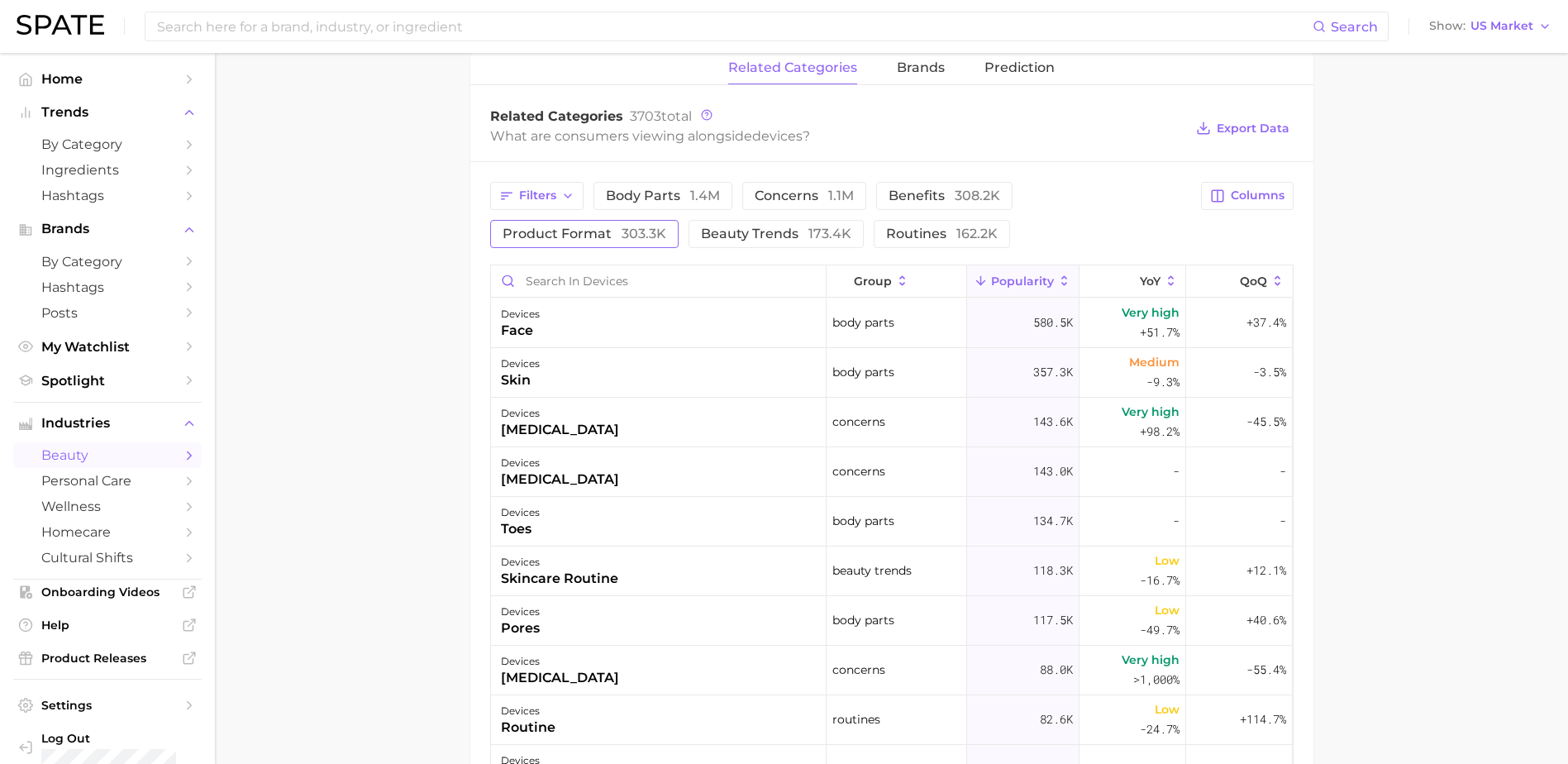
click at [624, 232] on span "303.3k" at bounding box center [643, 233] width 44 height 15
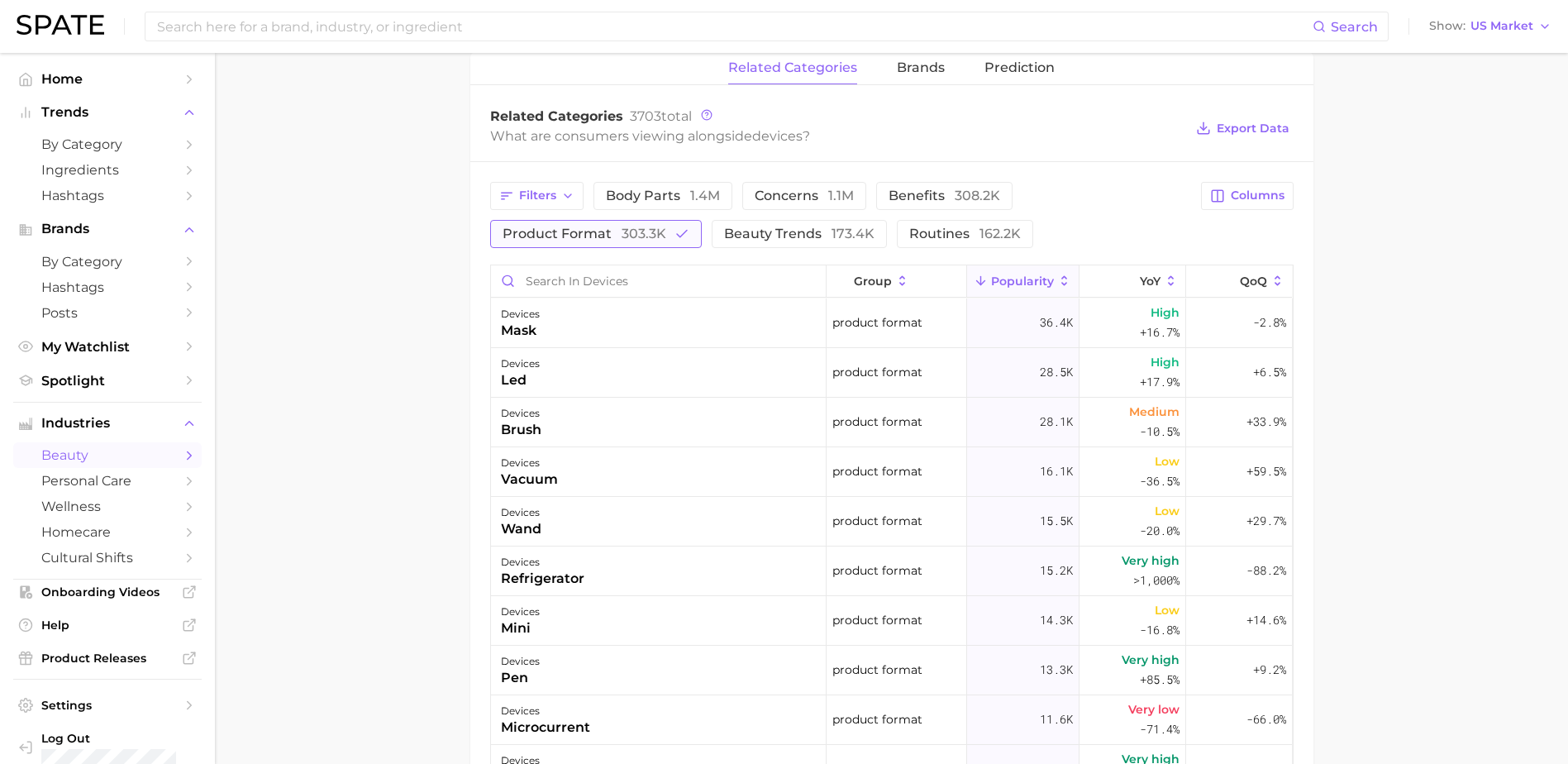
click at [661, 240] on span "303.3k" at bounding box center [643, 233] width 44 height 15
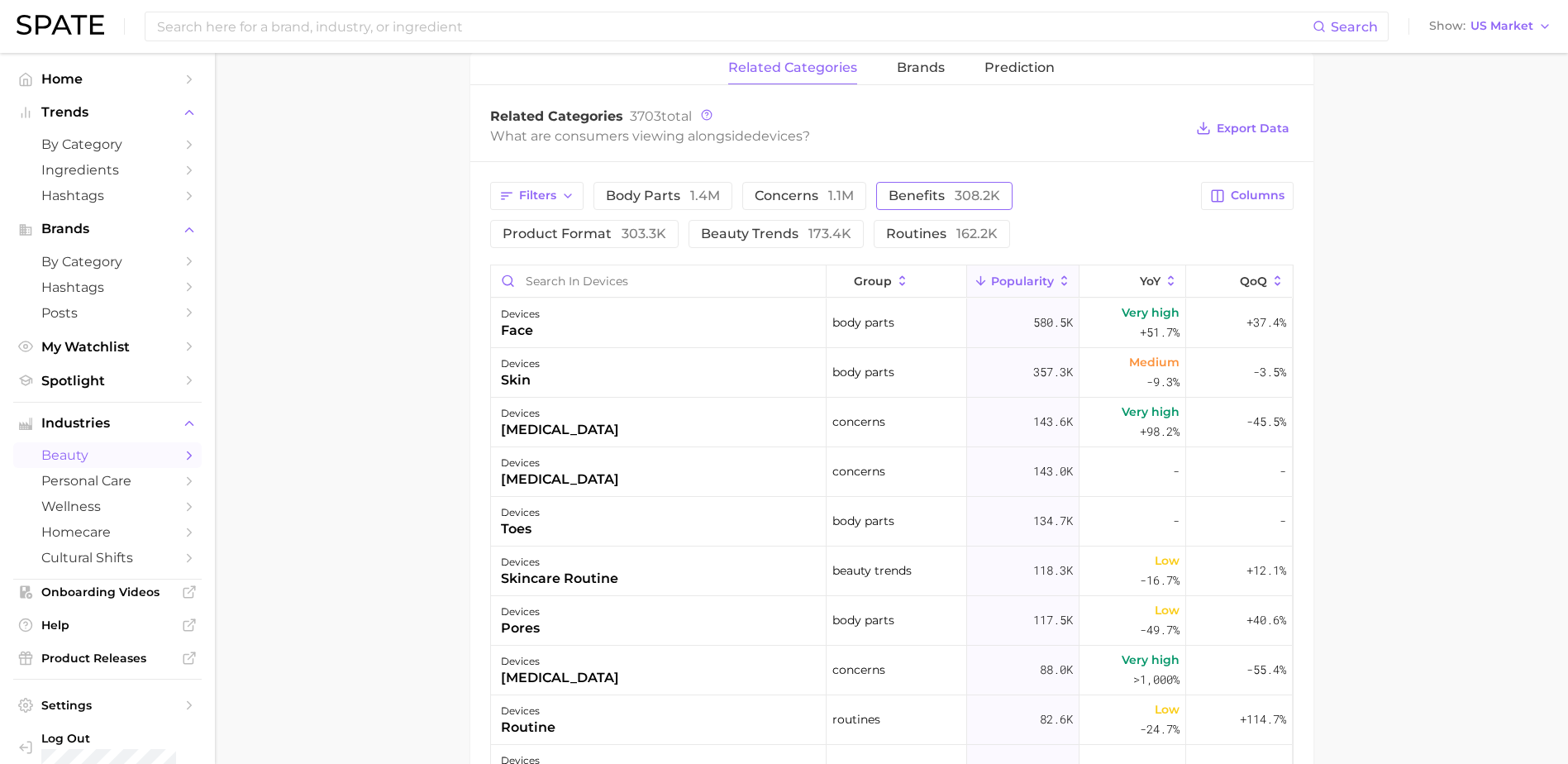
click at [922, 200] on span "benefits 308.2k" at bounding box center [944, 196] width 112 height 14
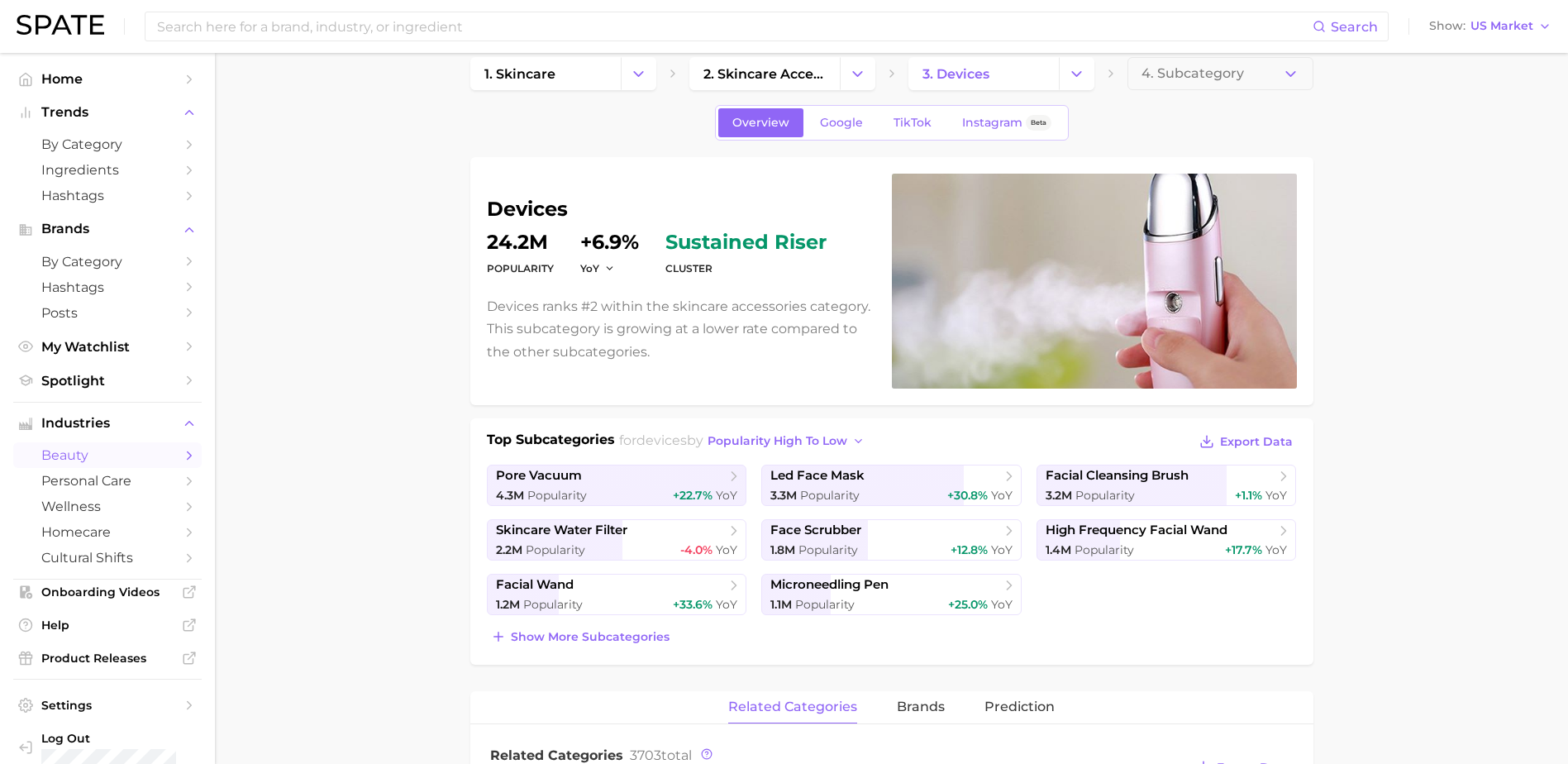
scroll to position [0, 0]
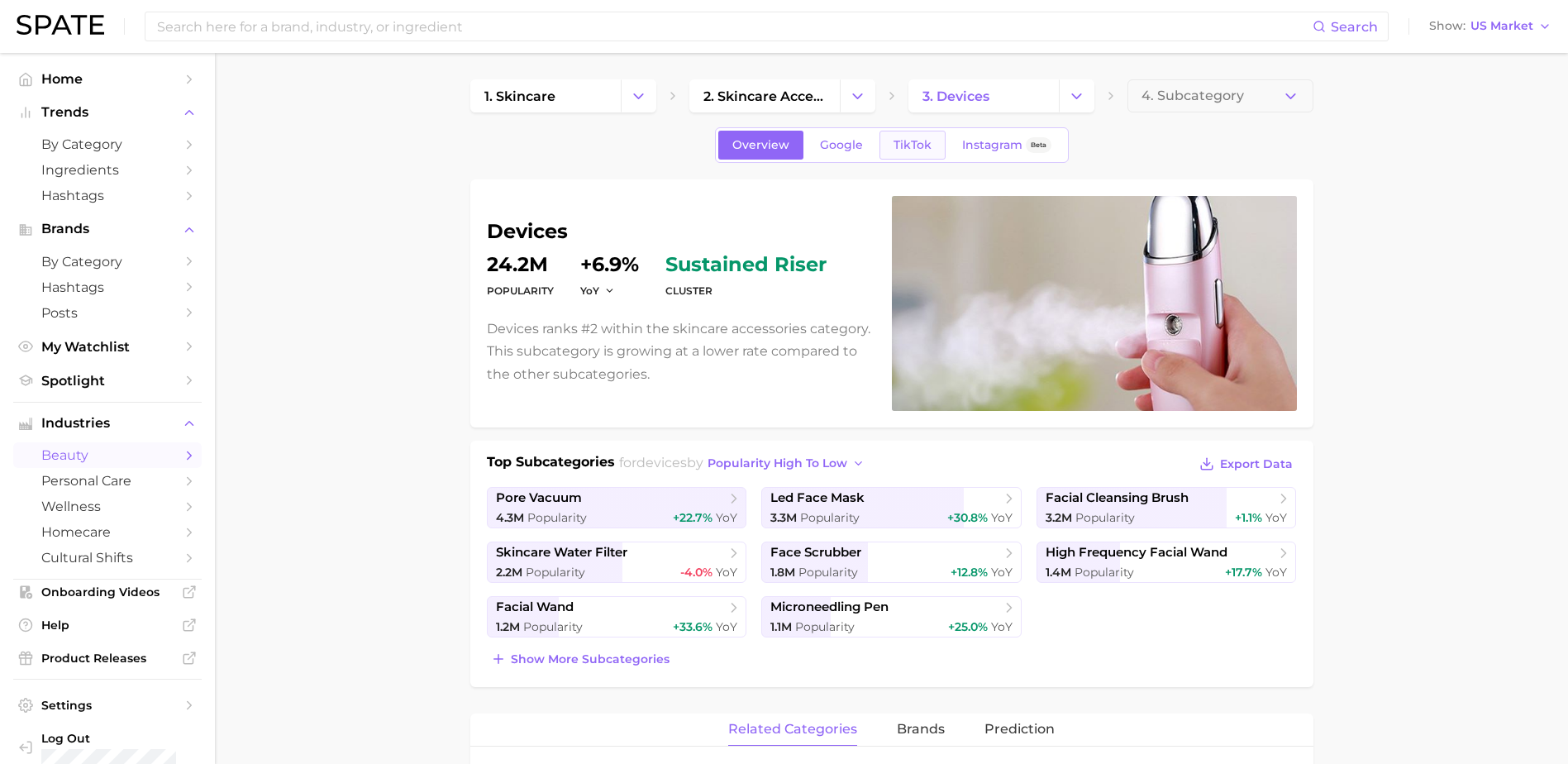
click at [916, 141] on span "TikTok" at bounding box center [911, 145] width 38 height 14
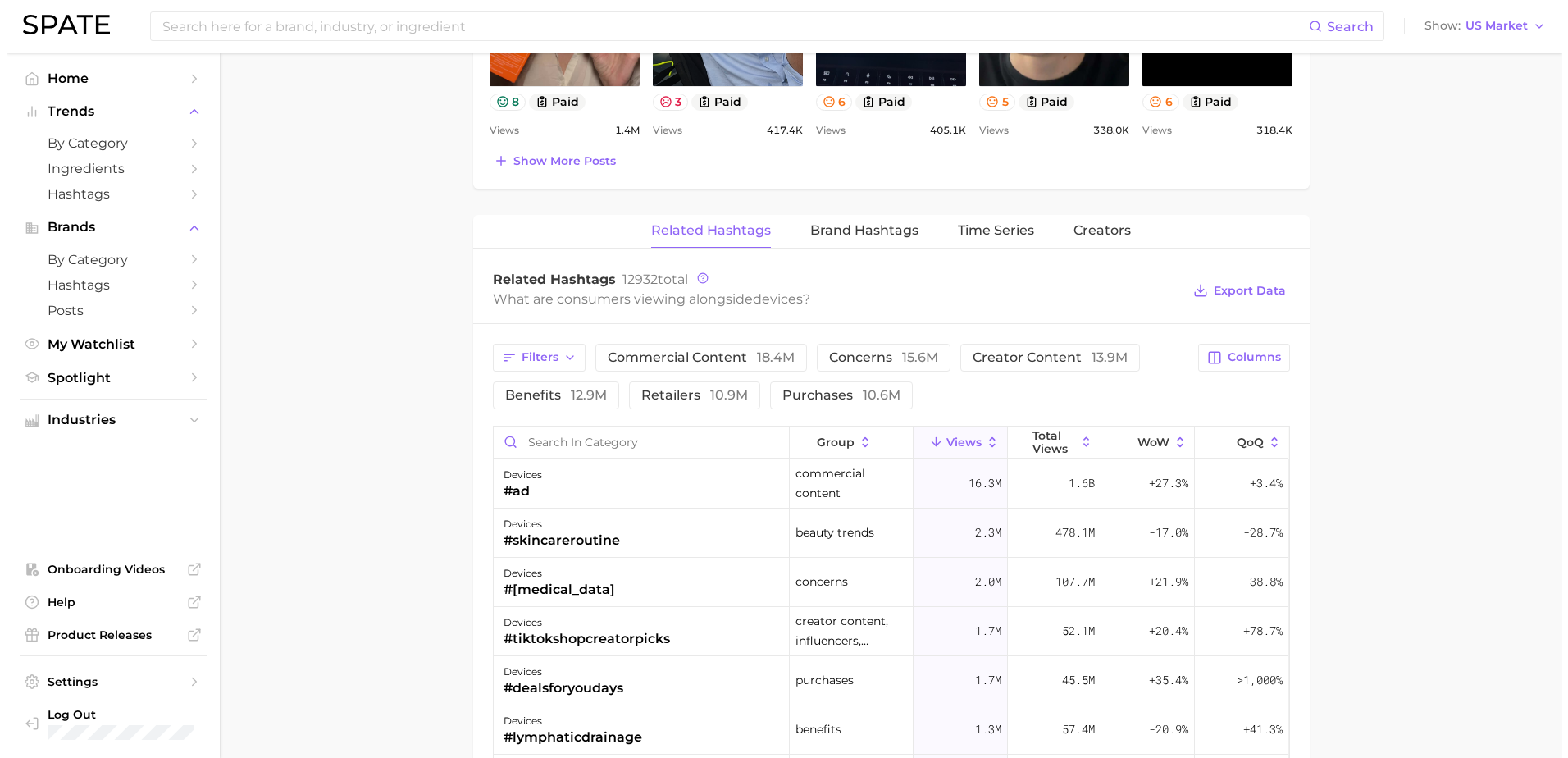
scroll to position [1312, 0]
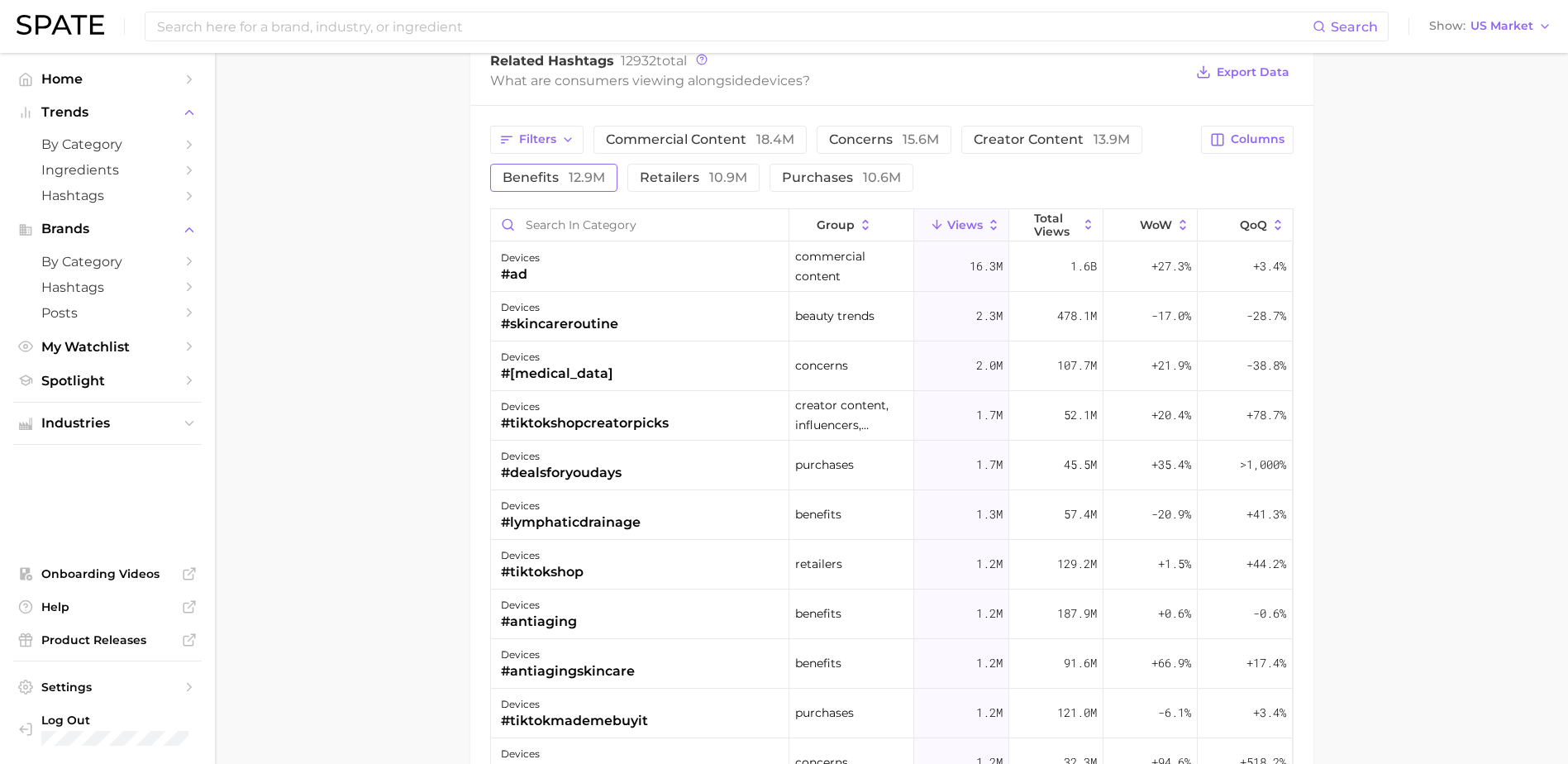
click at [606, 169] on button "benefits 12.9m" at bounding box center [554, 177] width 127 height 28
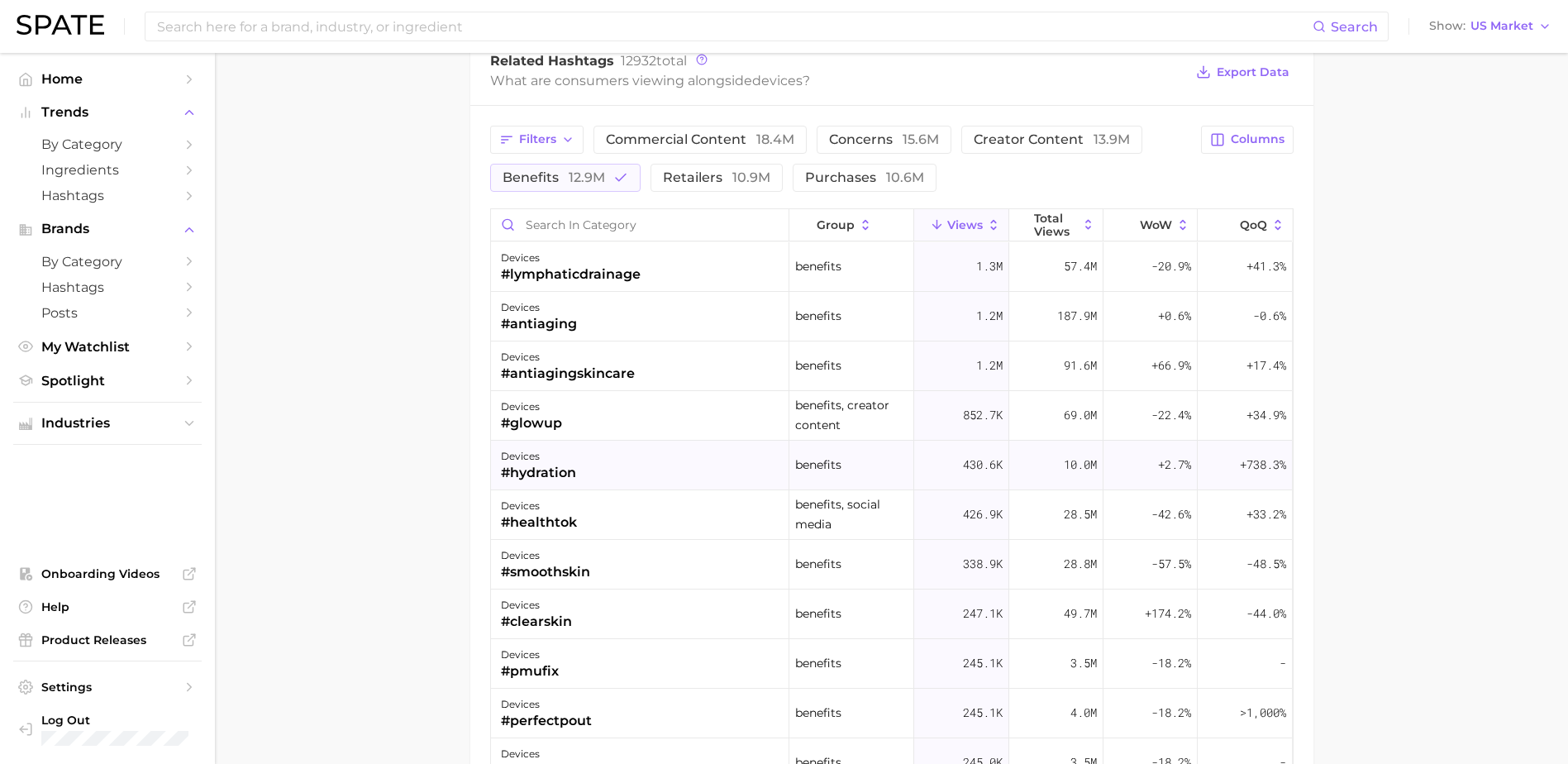
click at [671, 466] on div "devices #hydration" at bounding box center [639, 465] width 298 height 49
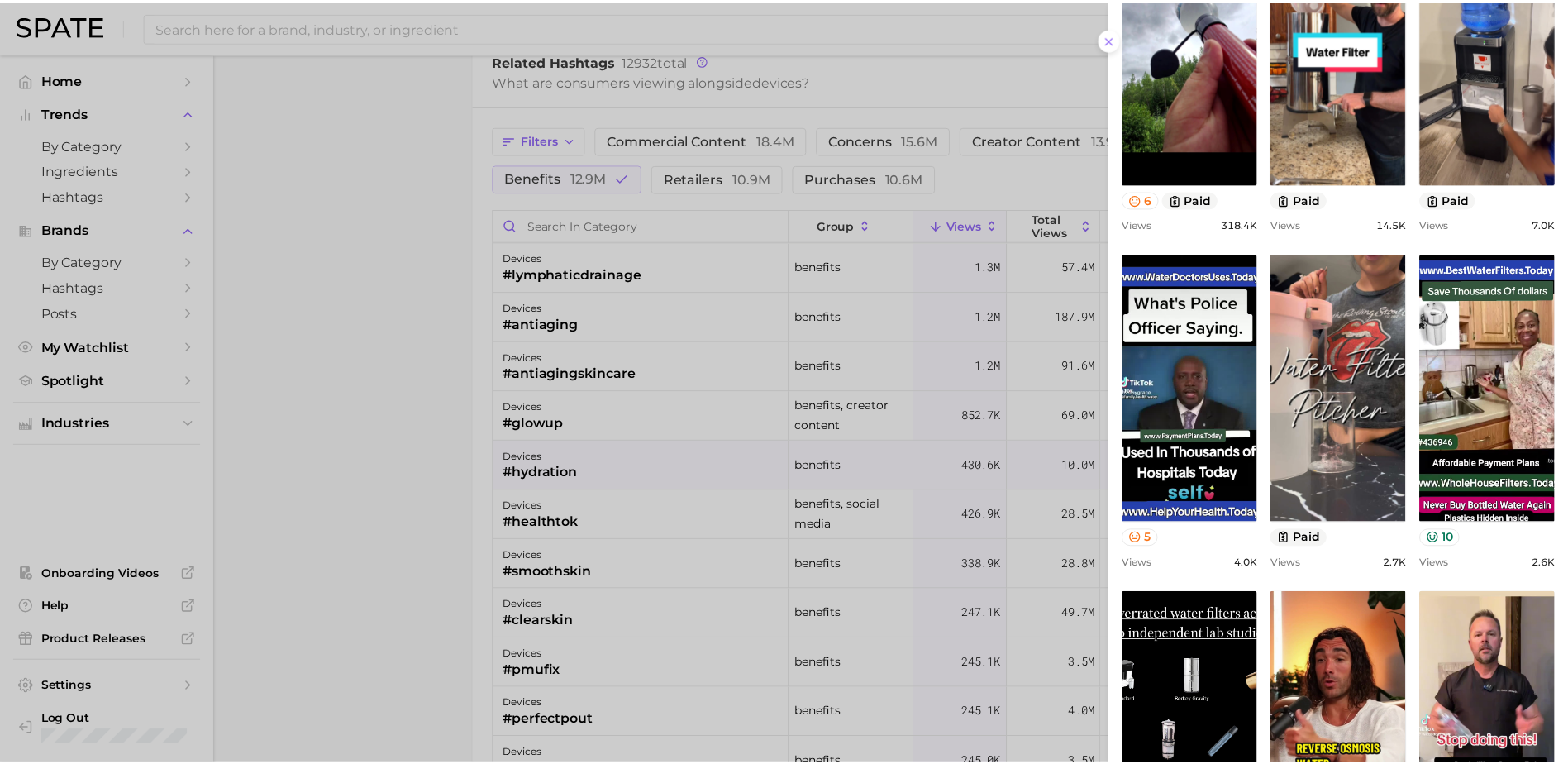
scroll to position [441, 0]
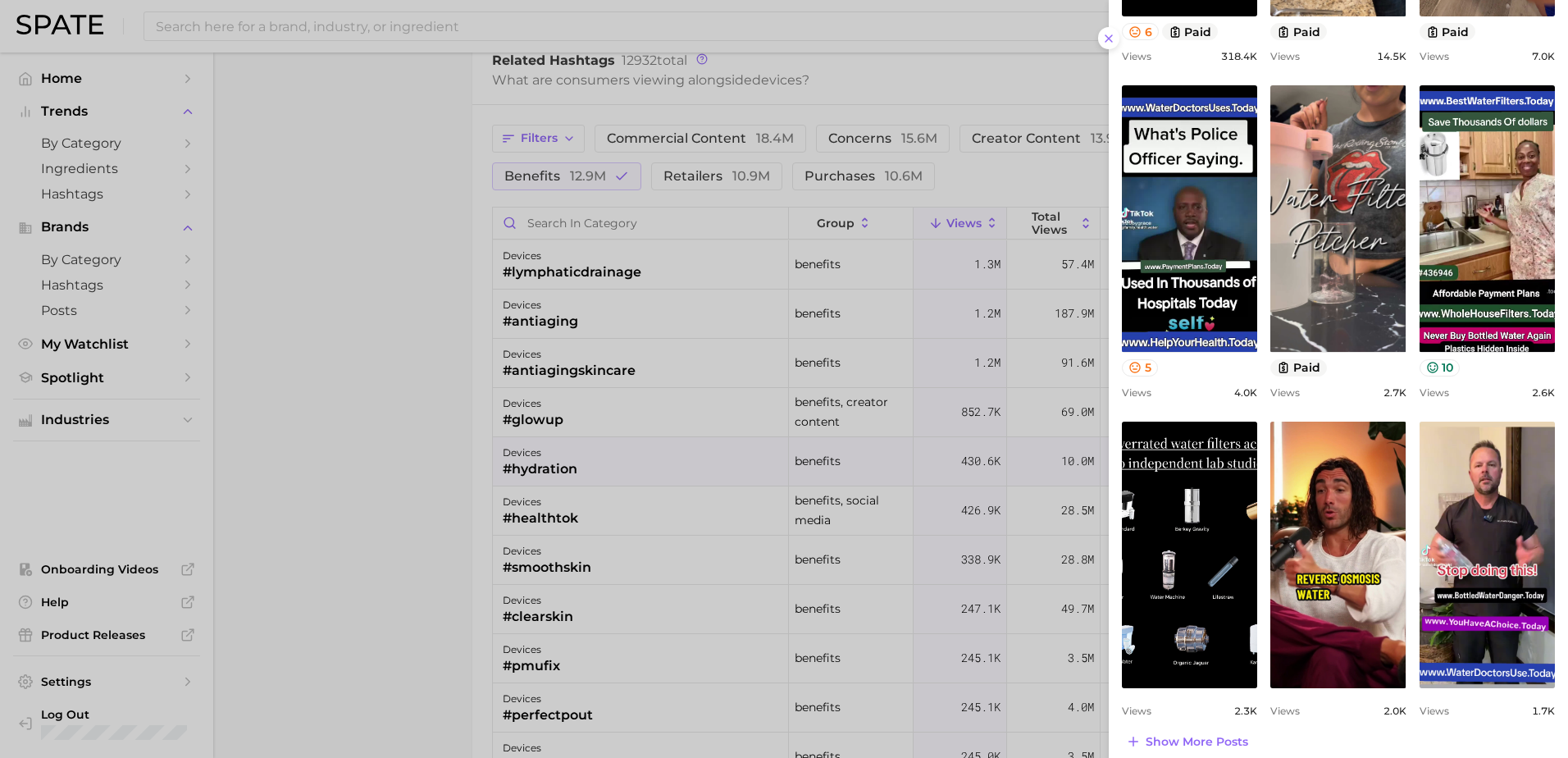
click at [869, 389] on div at bounding box center [784, 379] width 1568 height 758
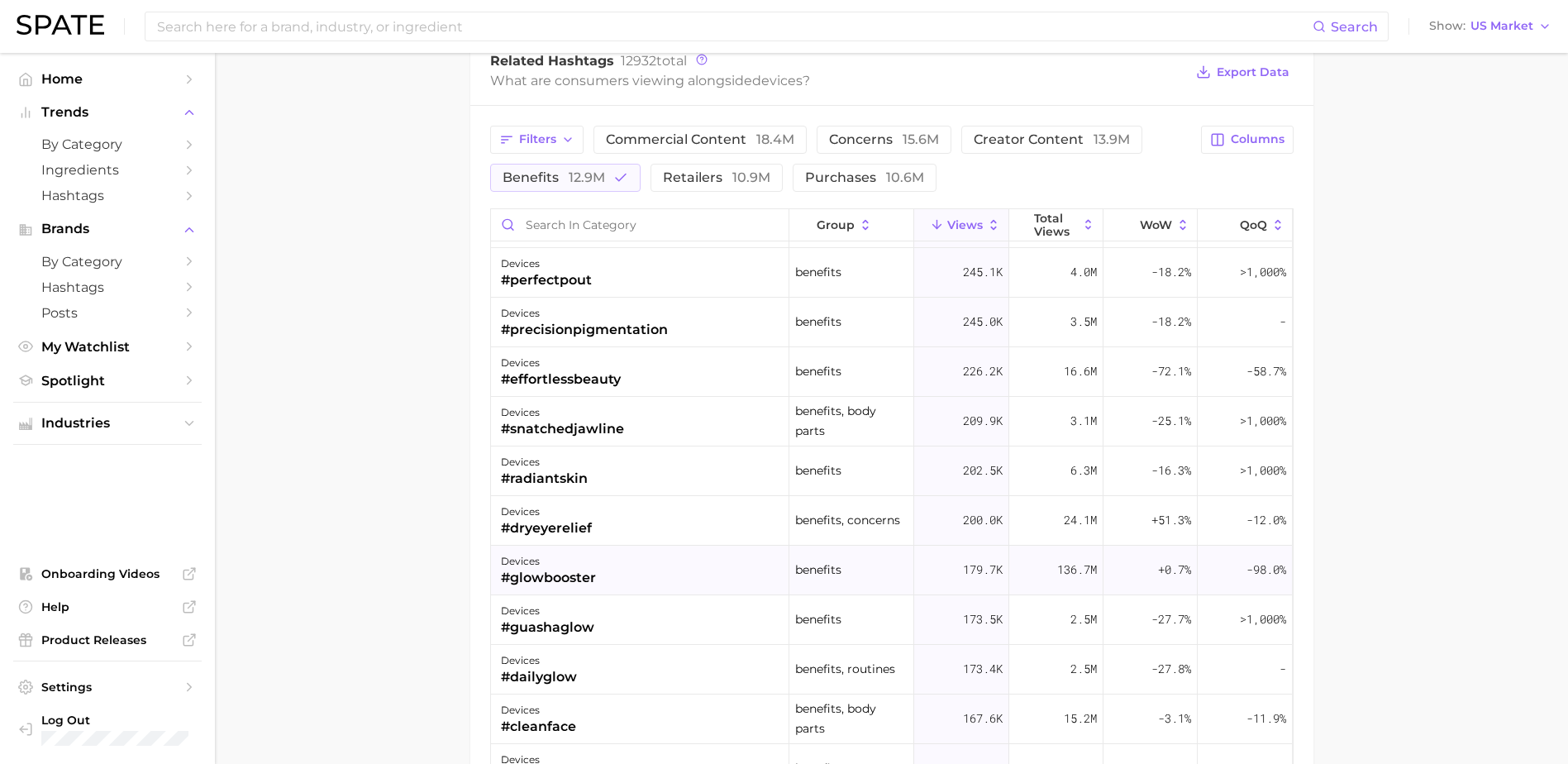
click at [650, 573] on div "devices #glowbooster" at bounding box center [639, 570] width 298 height 49
